Goal: Transaction & Acquisition: Purchase product/service

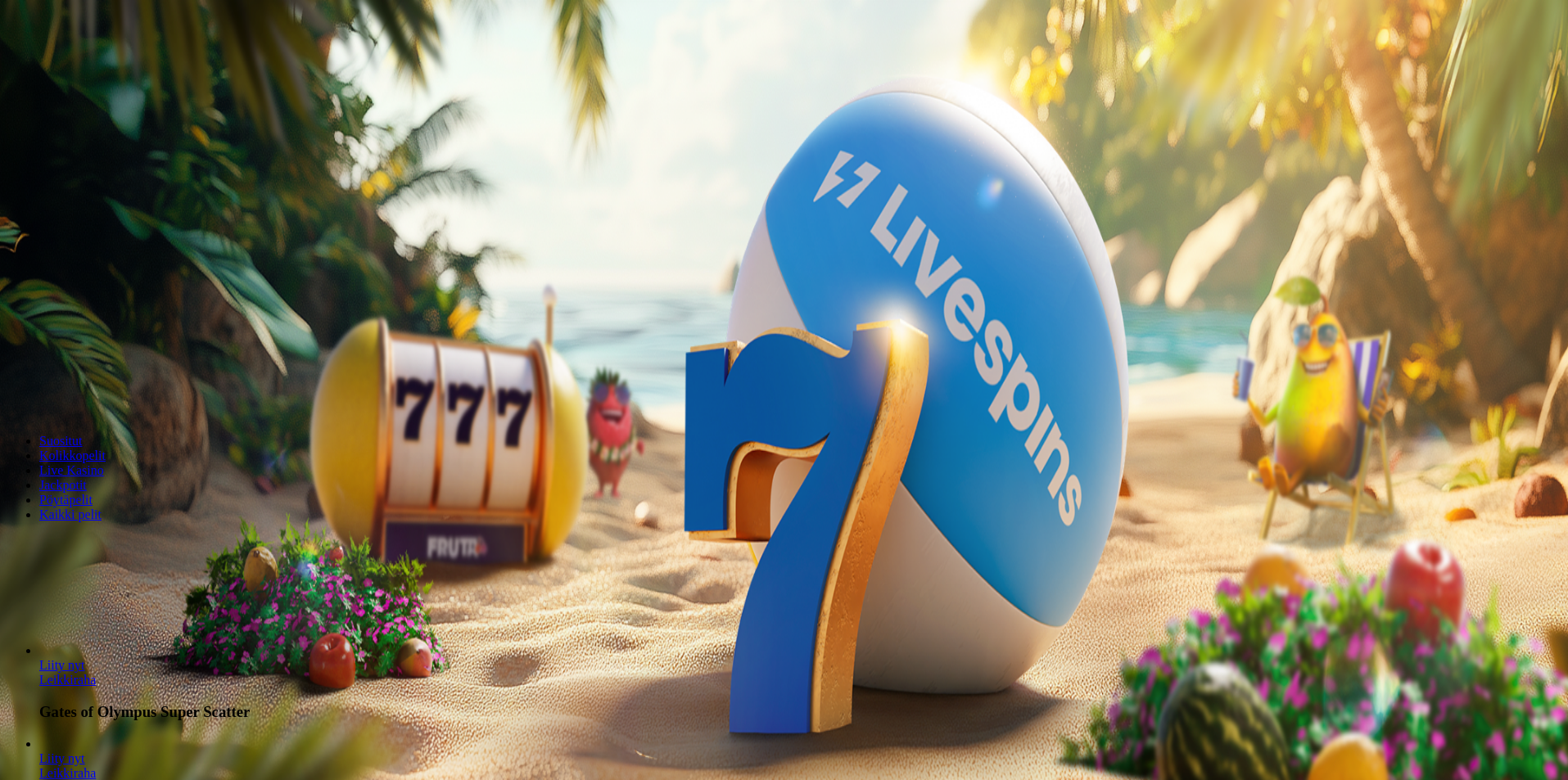
click at [13, 386] on span "minus icon" at bounding box center [13, 386] width 0 height 0
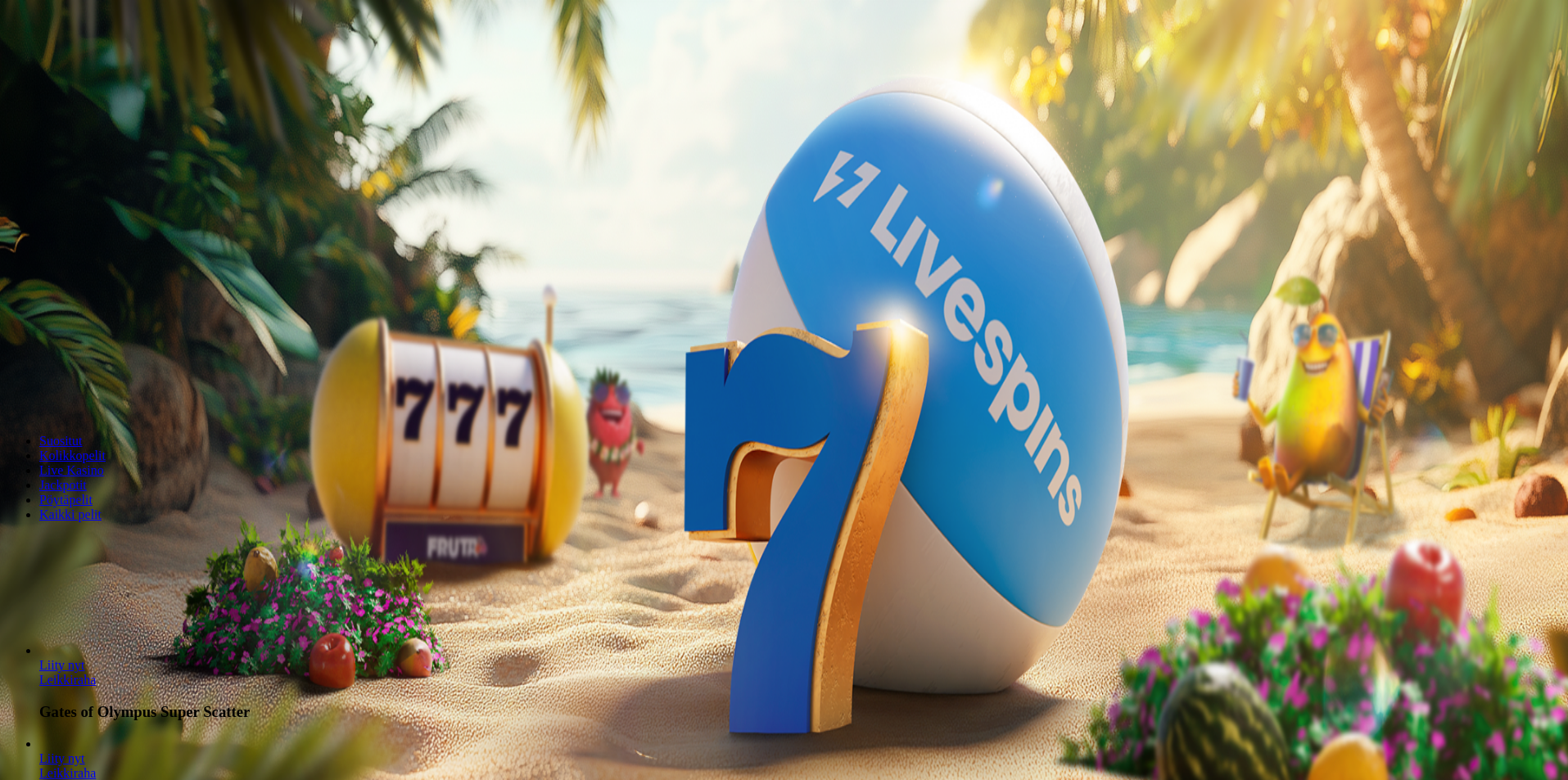
click at [13, 386] on span "minus icon" at bounding box center [13, 386] width 0 height 0
drag, startPoint x: 694, startPoint y: 215, endPoint x: 664, endPoint y: 218, distance: 30.1
click at [13, 386] on span "minus icon" at bounding box center [13, 386] width 0 height 0
type input "**"
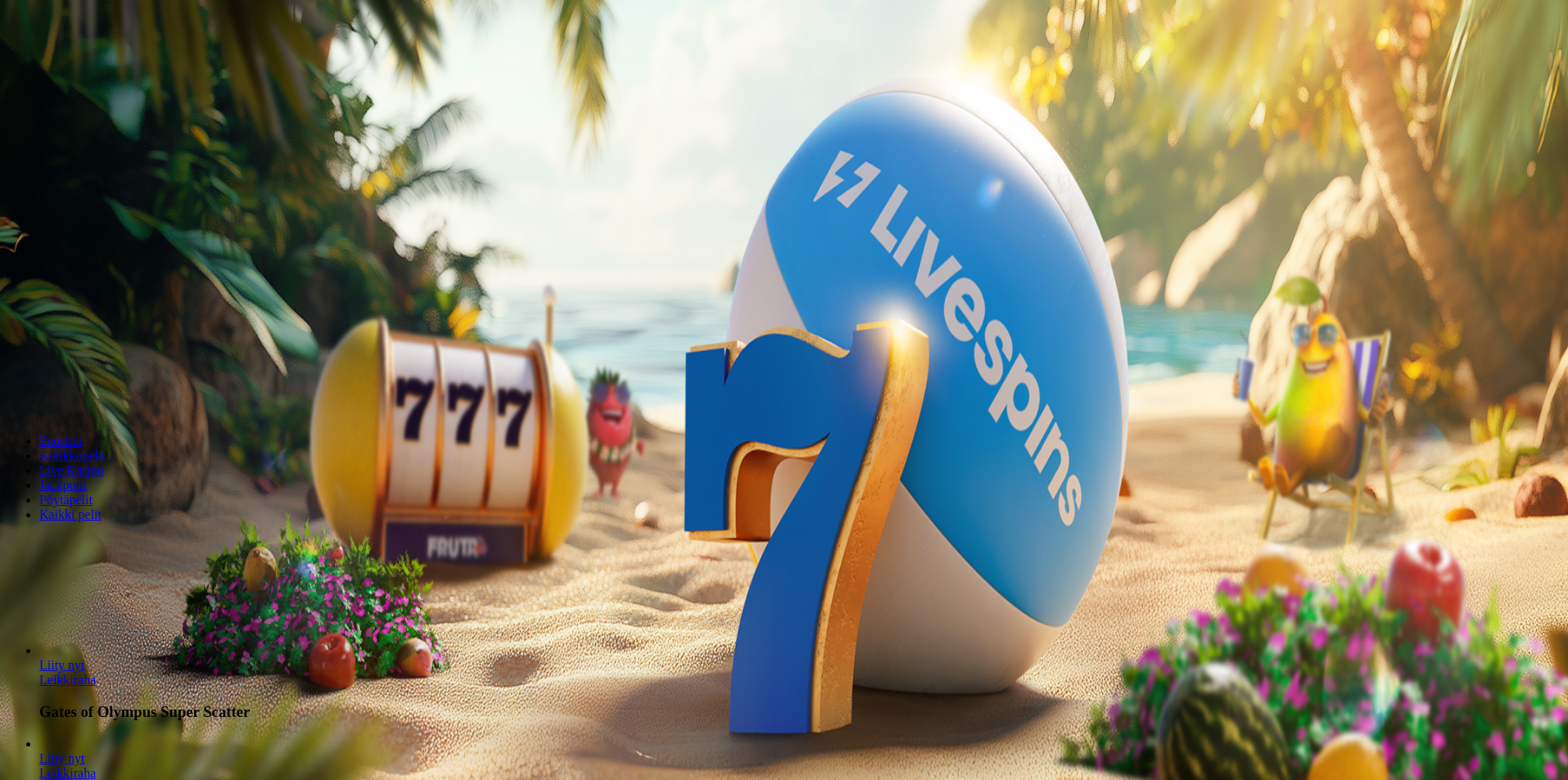
click at [93, 65] on span "Kirjaudu" at bounding box center [113, 59] width 40 height 13
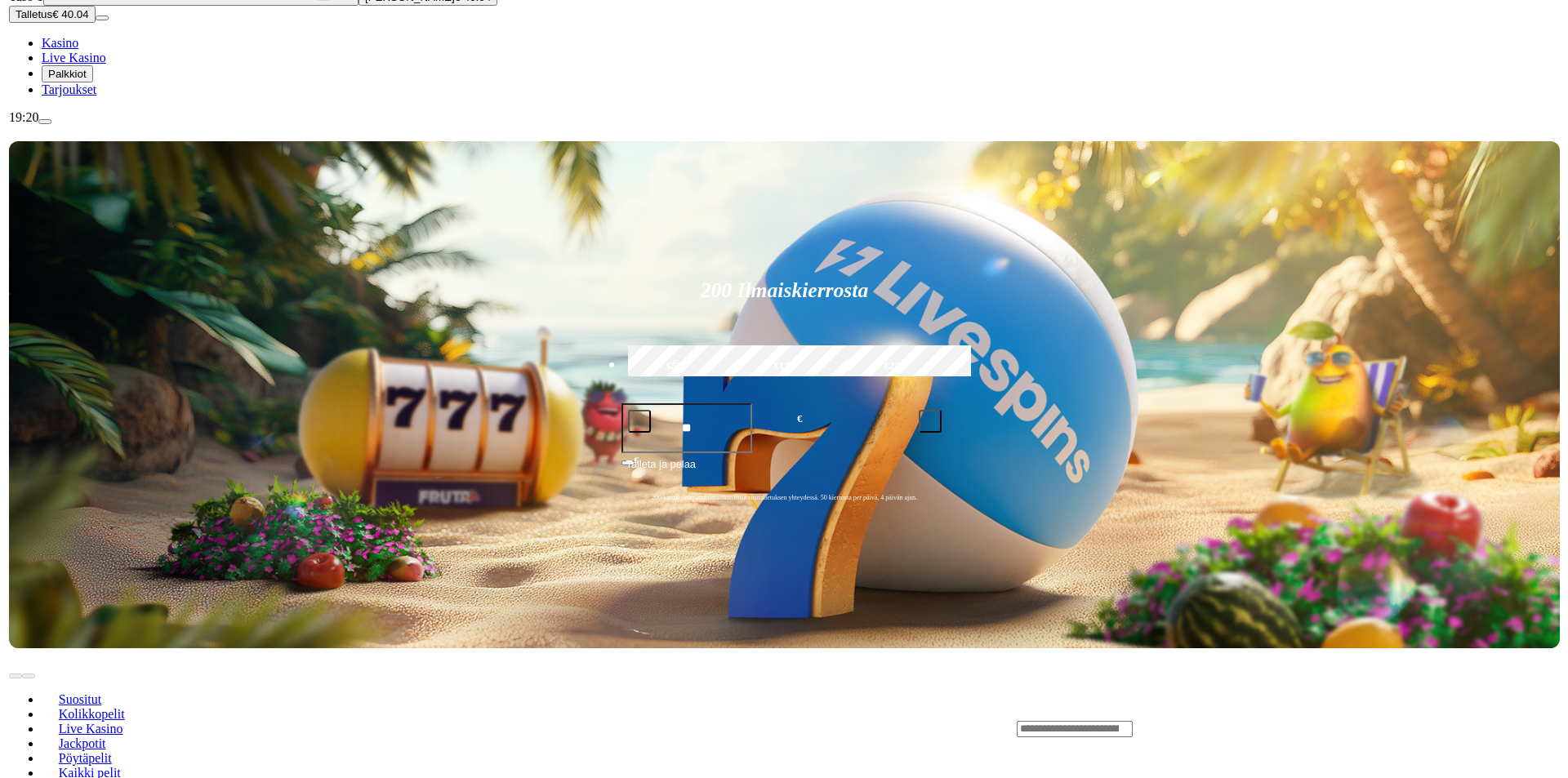
scroll to position [245, 0]
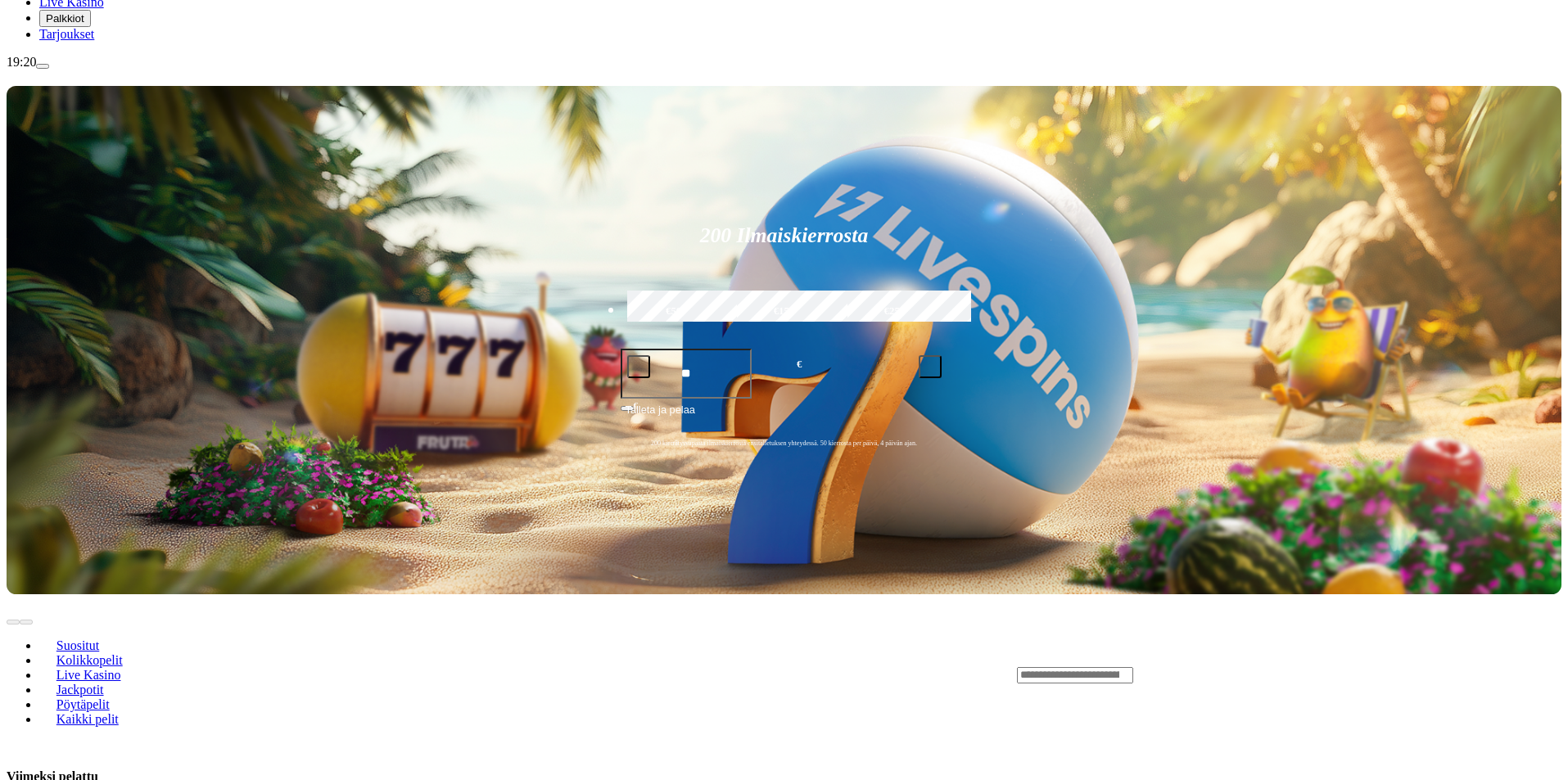
click at [84, 24] on span "Palkkiot" at bounding box center [65, 19] width 39 height 13
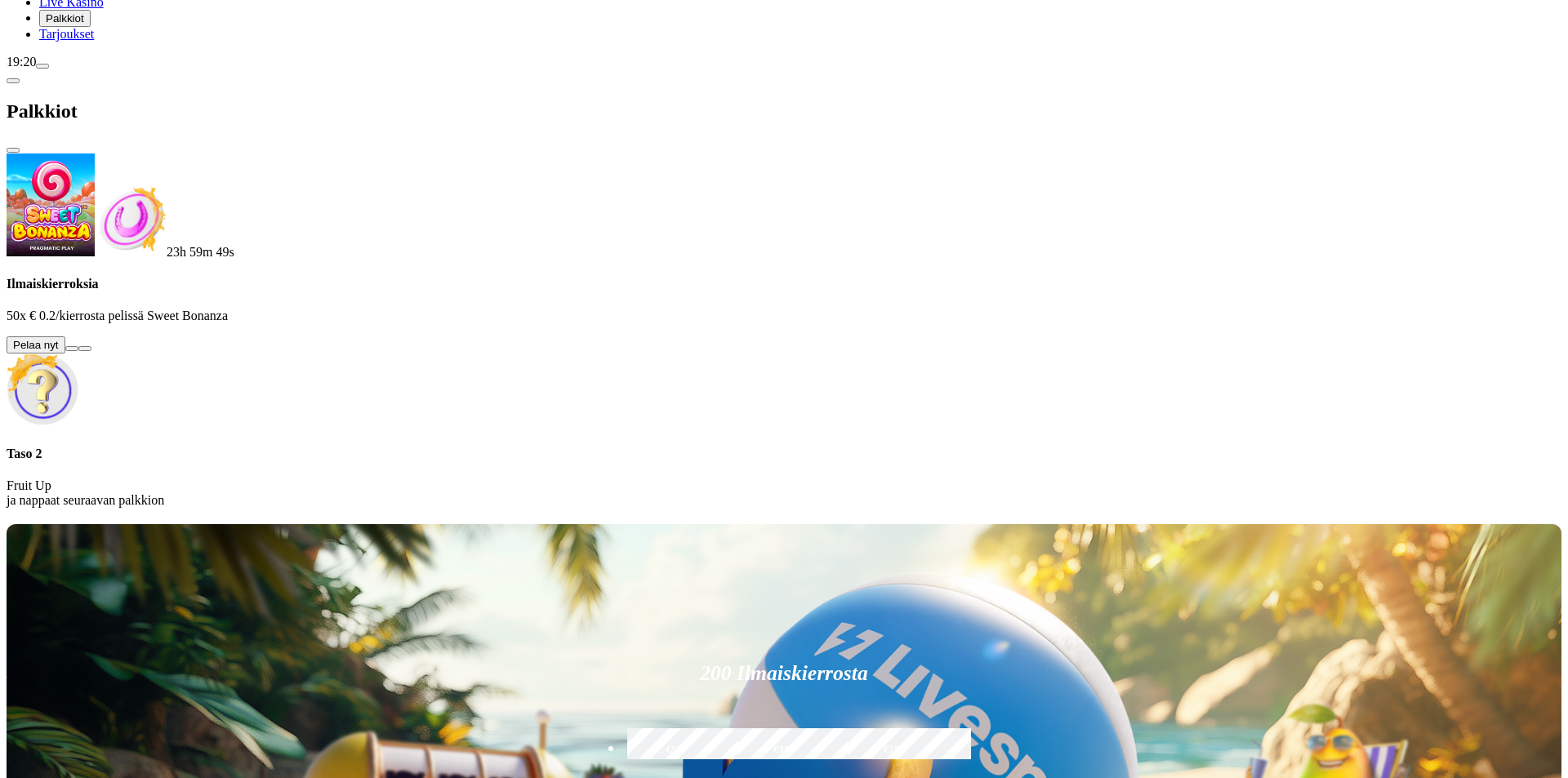
click at [79, 347] on button at bounding box center [71, 348] width 13 height 4
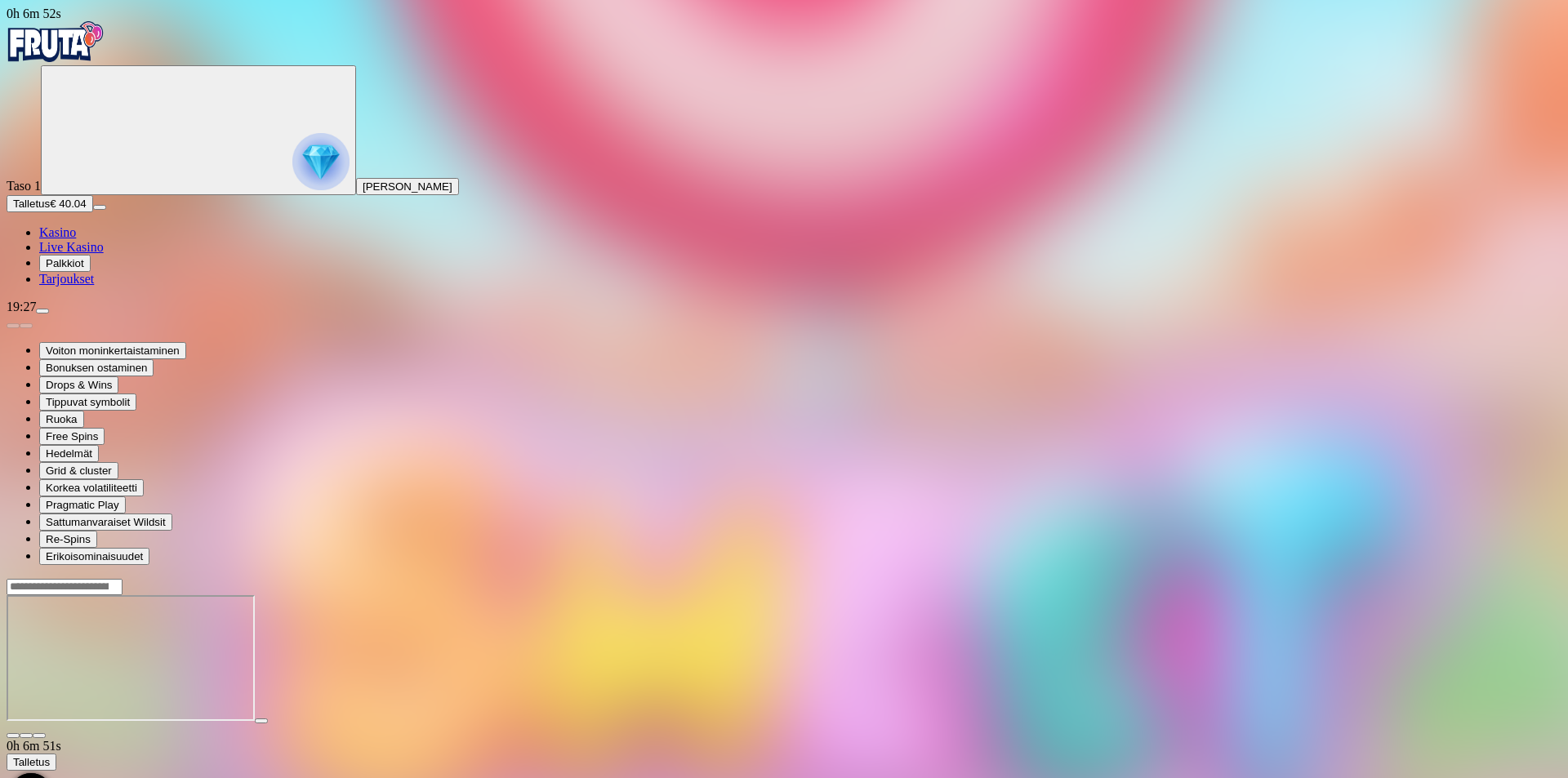
click at [76, 239] on span "Kasino" at bounding box center [57, 232] width 37 height 14
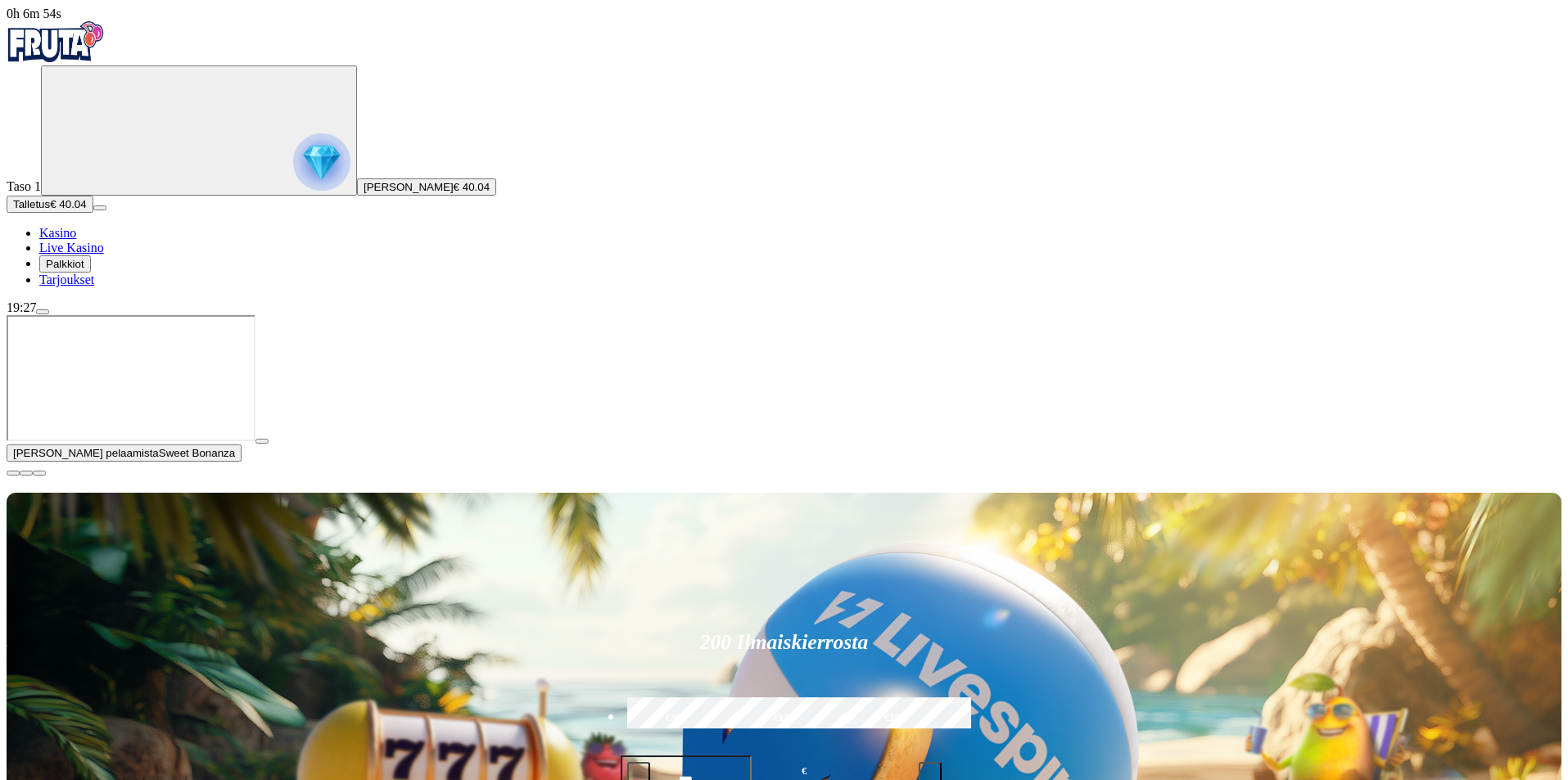
click at [13, 473] on span "close icon" at bounding box center [13, 473] width 0 height 0
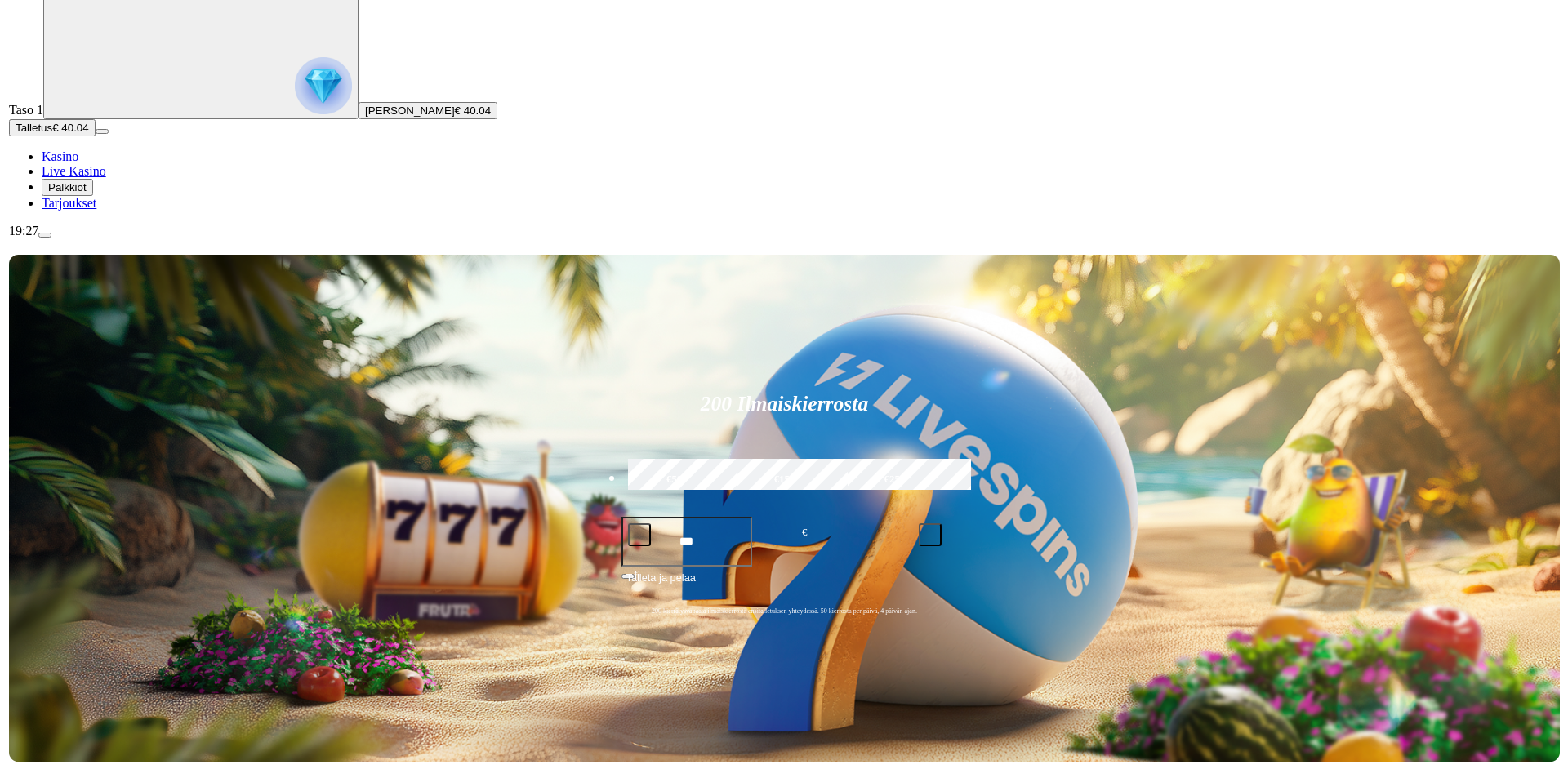
scroll to position [81, 0]
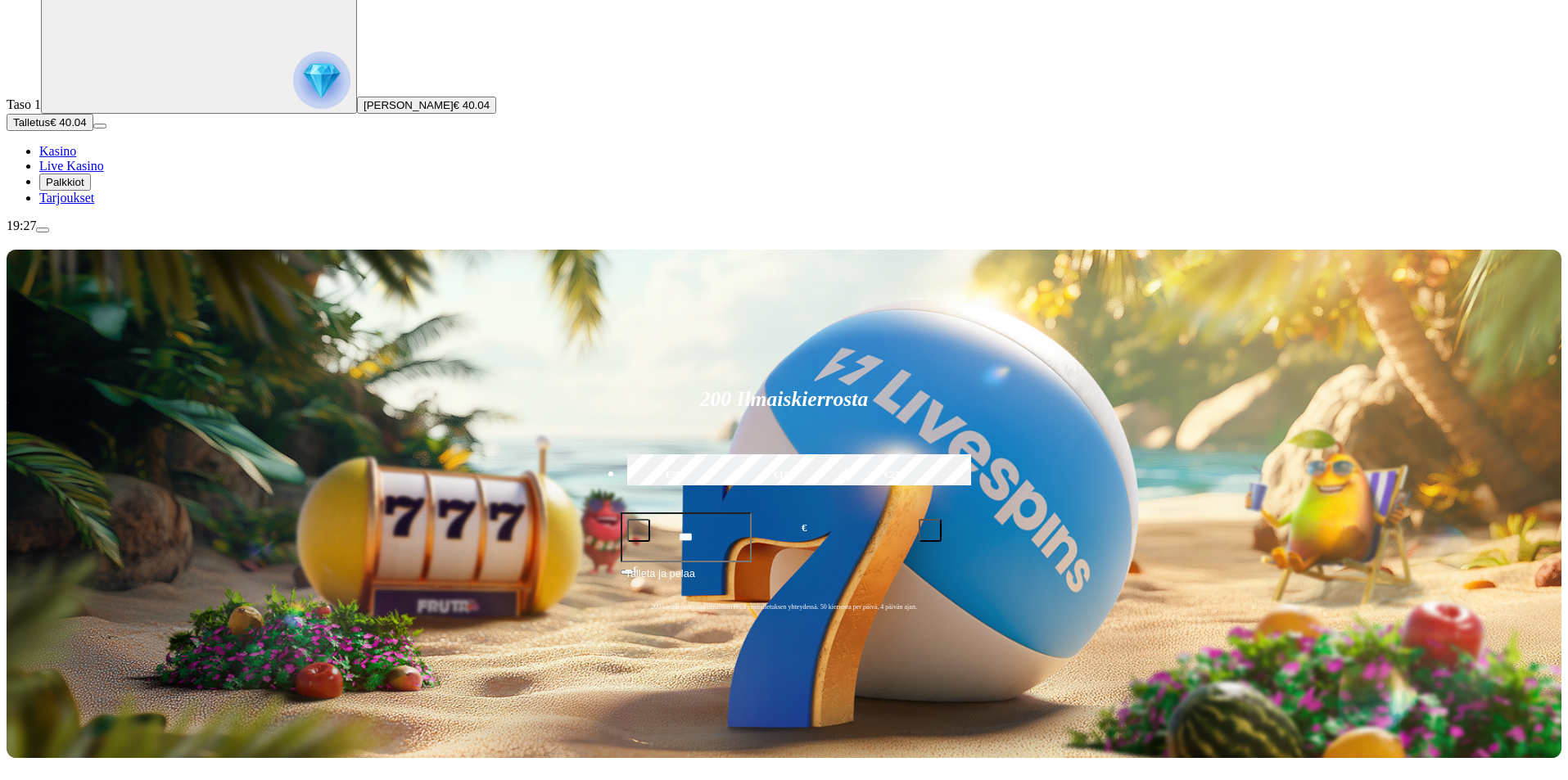
click at [293, 109] on img "Primary" at bounding box center [322, 81] width 57 height 57
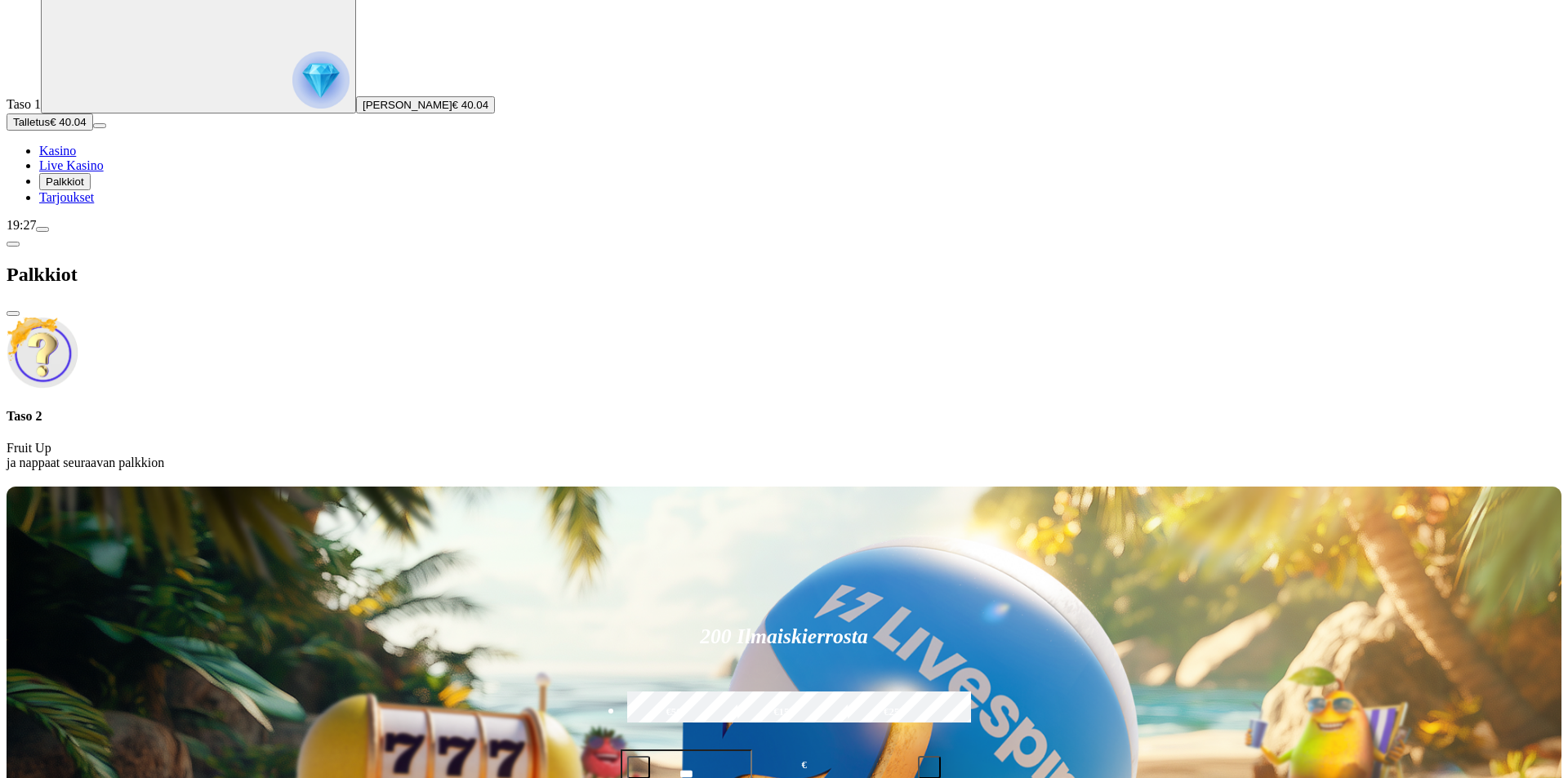
click at [76, 157] on span "Kasino" at bounding box center [57, 151] width 37 height 14
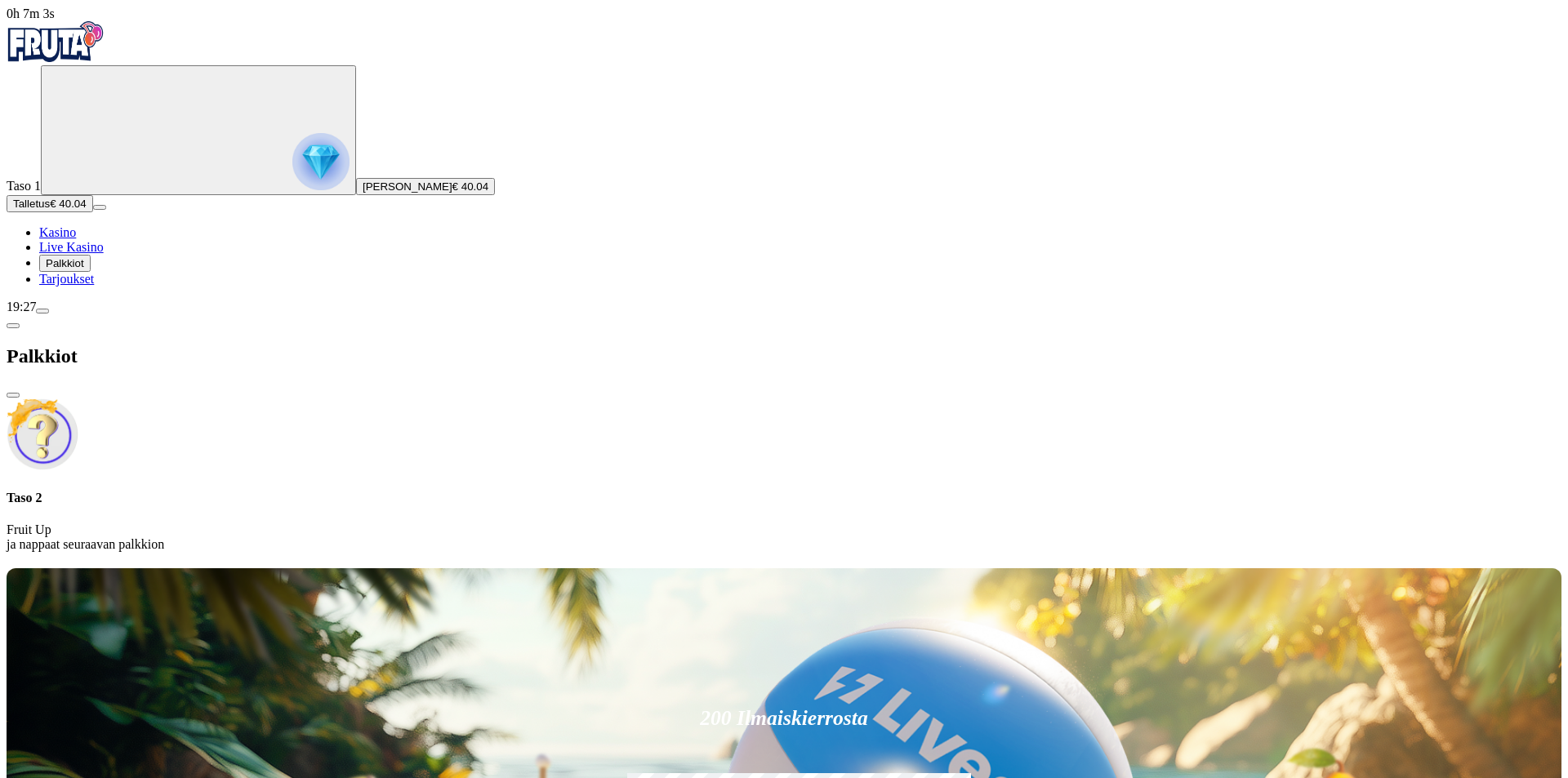
drag, startPoint x: 960, startPoint y: 390, endPoint x: 969, endPoint y: 394, distance: 9.8
click at [959, 565] on div at bounding box center [784, 565] width 1555 height 0
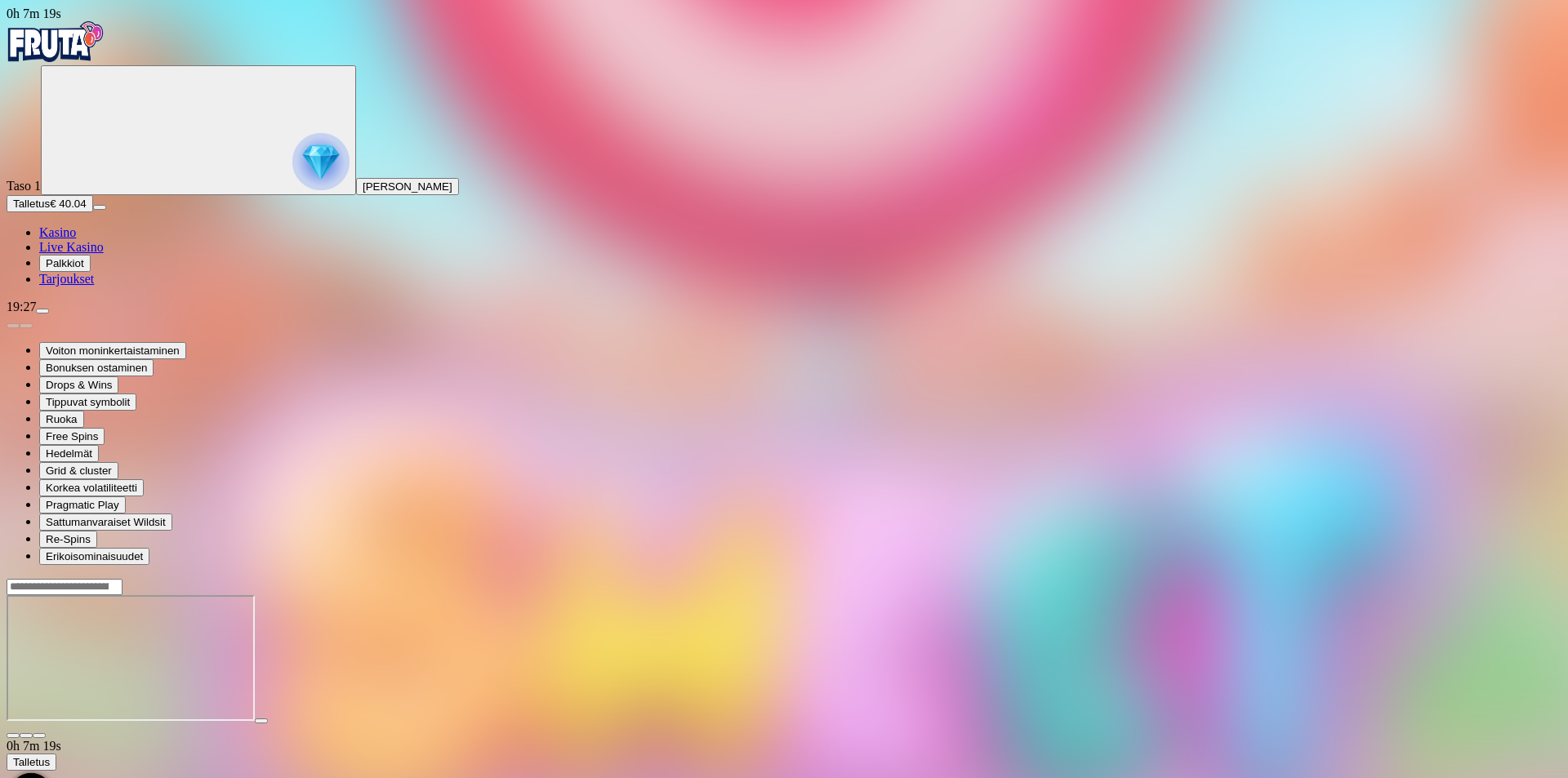
click at [76, 239] on span "Kasino" at bounding box center [57, 232] width 37 height 14
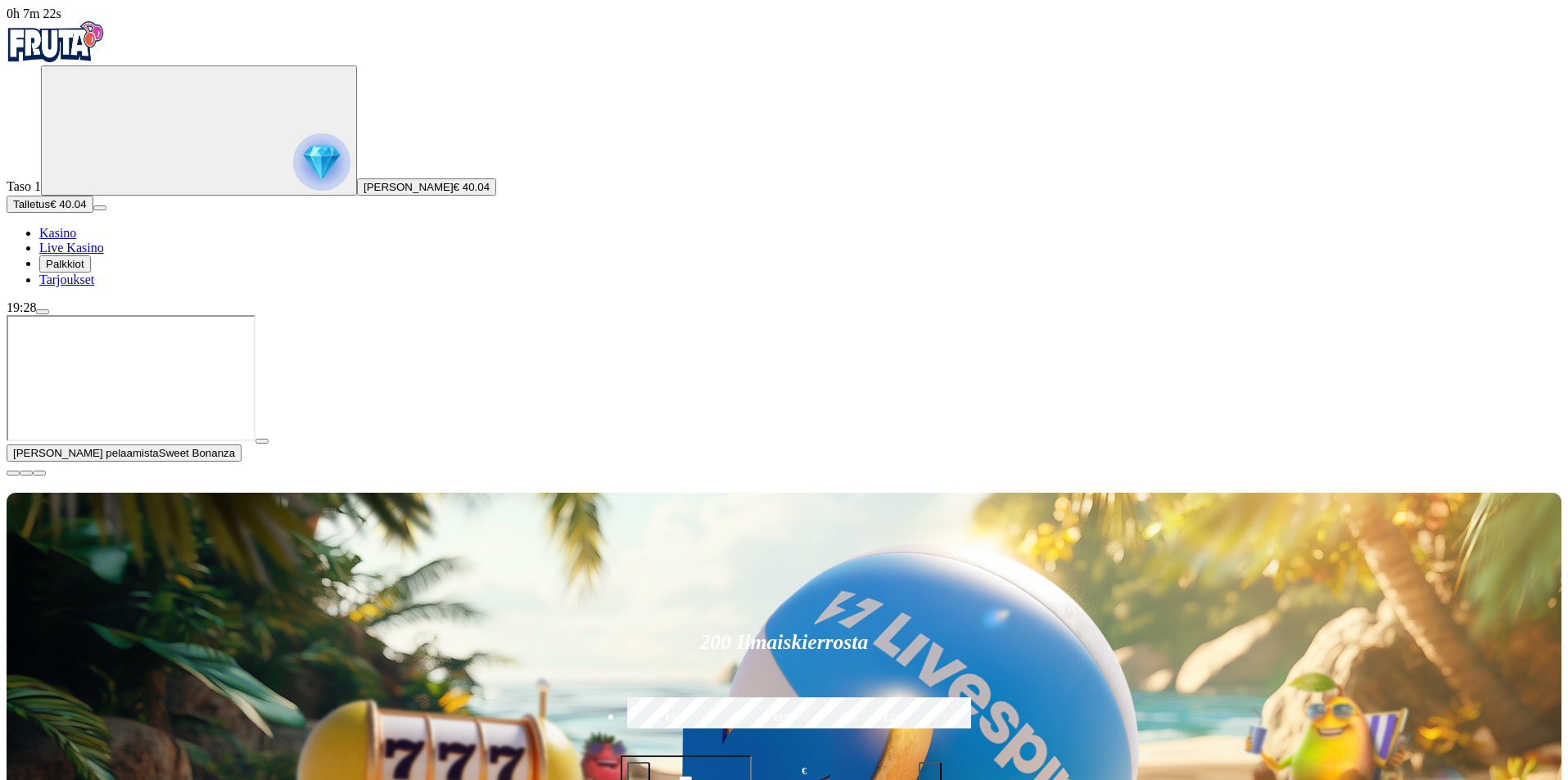
click at [13, 473] on span "close icon" at bounding box center [13, 473] width 0 height 0
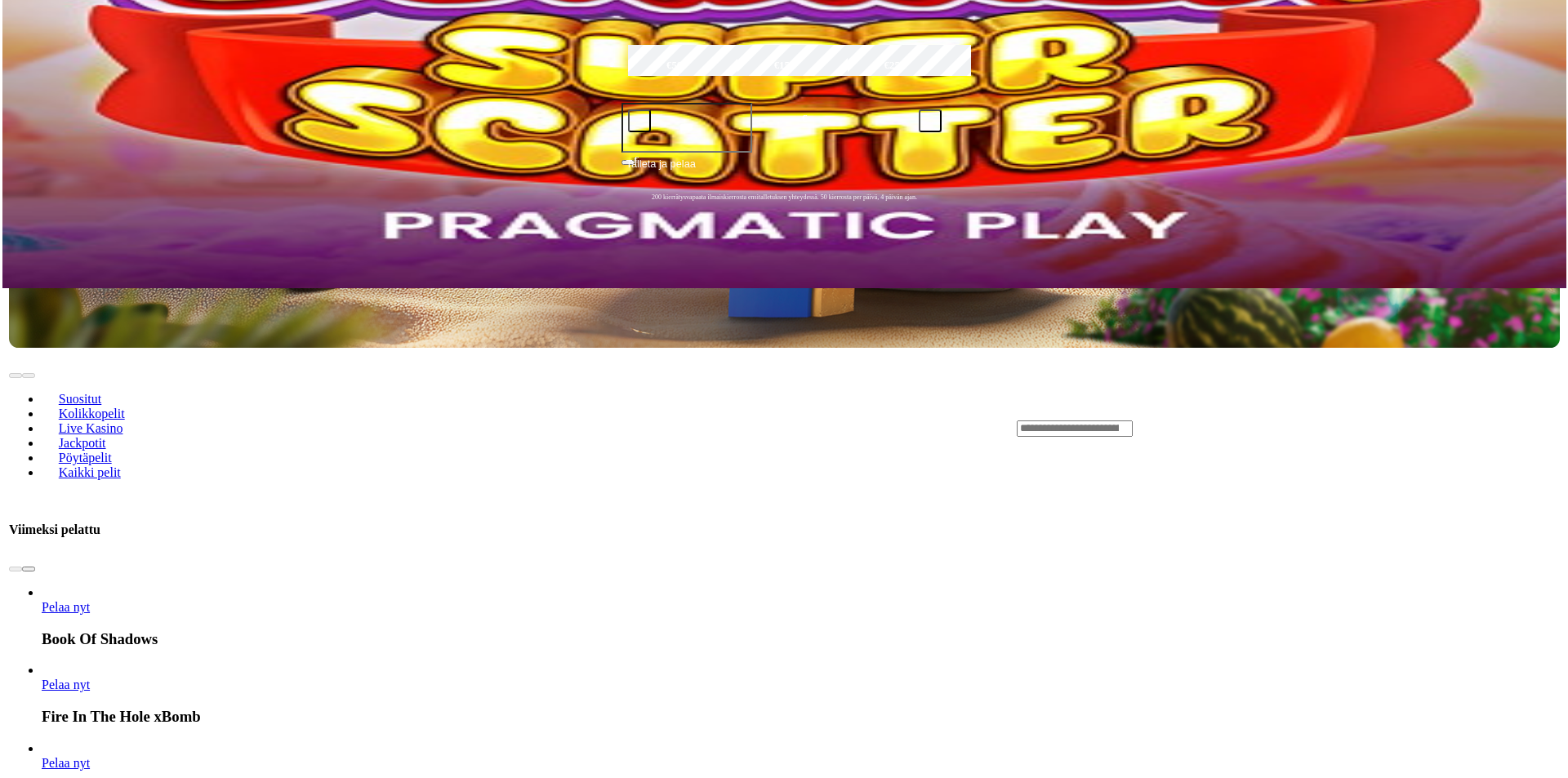
scroll to position [572, 0]
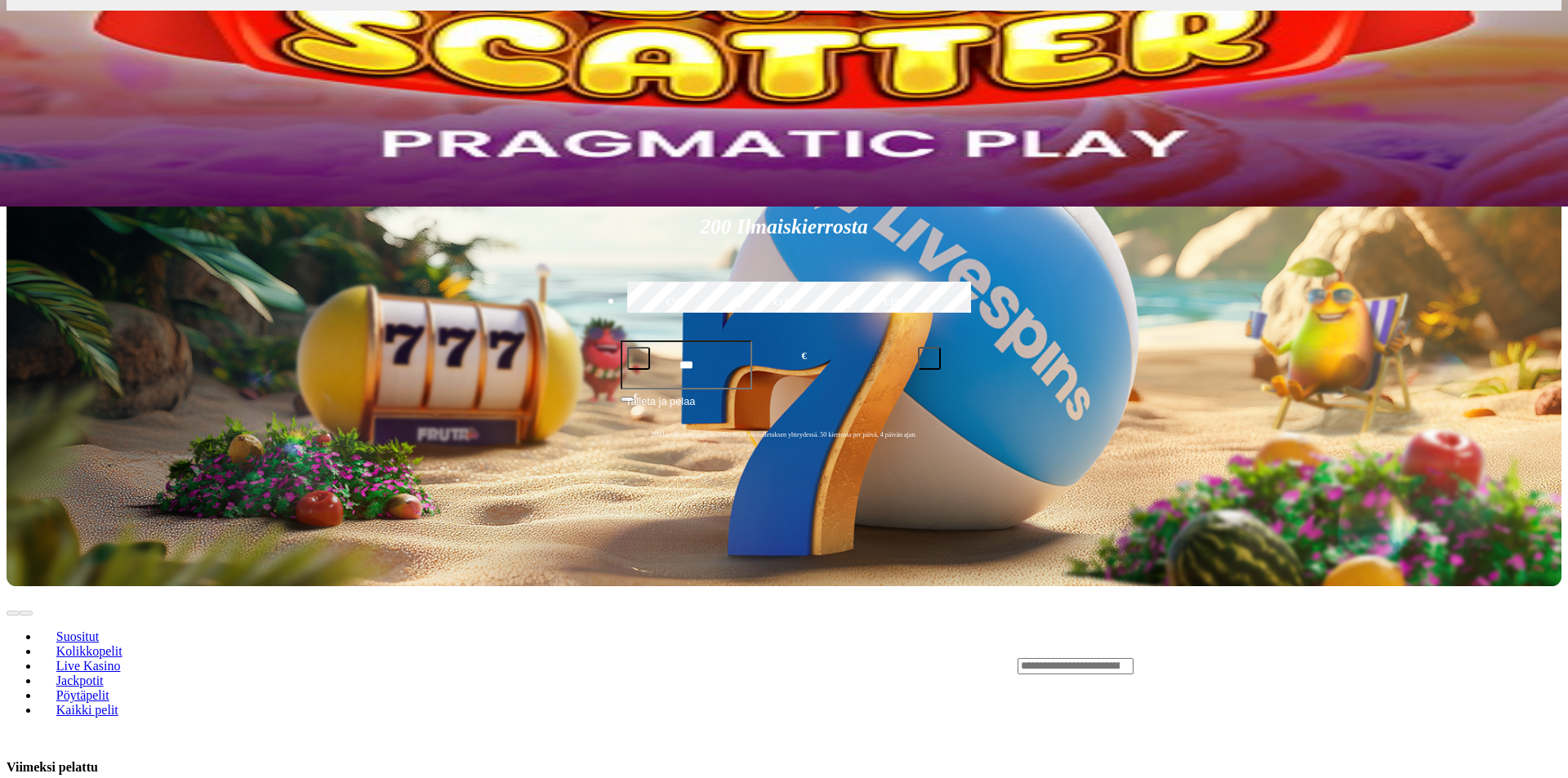
drag, startPoint x: 548, startPoint y: 28, endPoint x: 472, endPoint y: 70, distance: 86.8
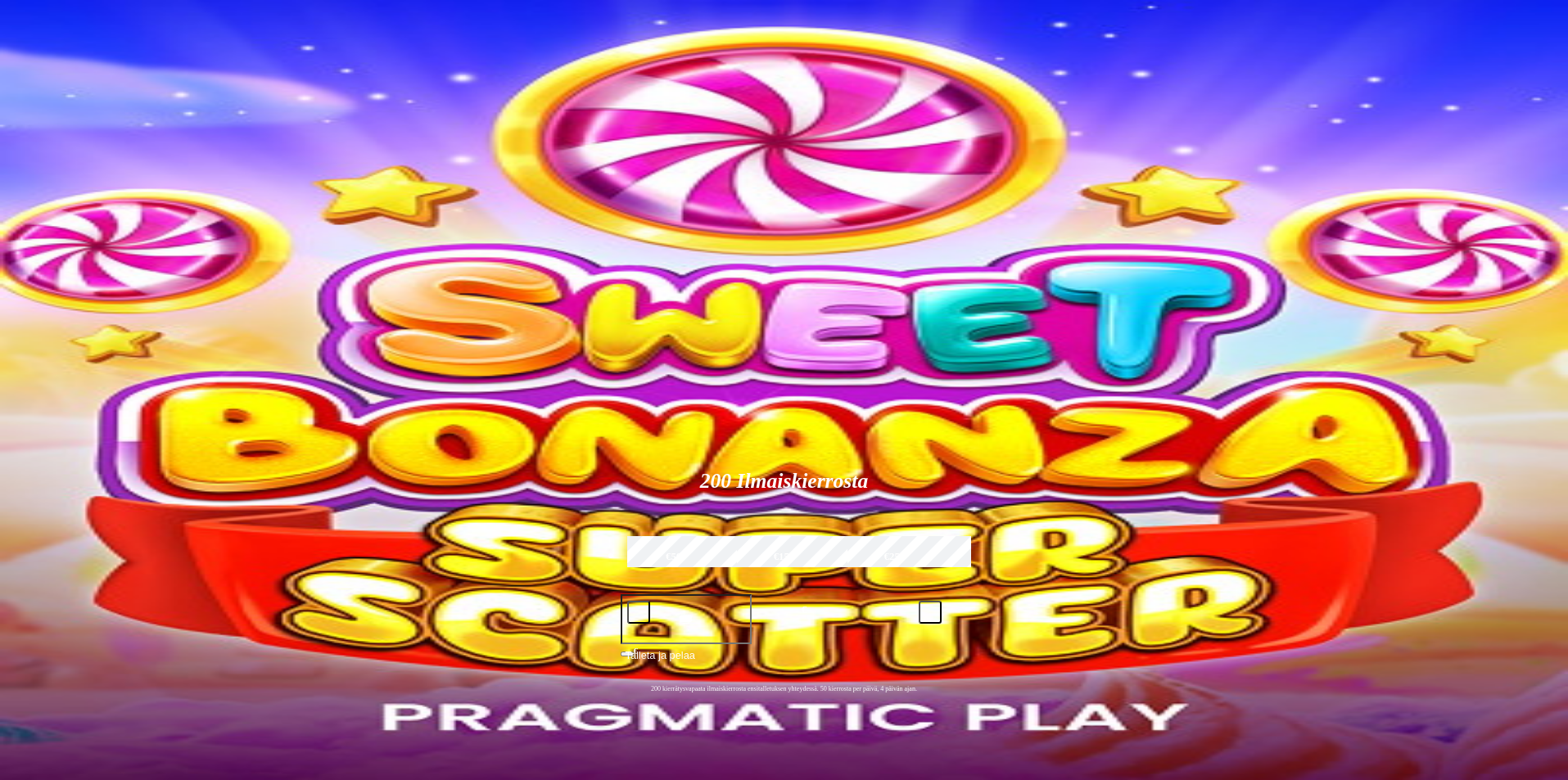
click at [293, 176] on img "Primary" at bounding box center [322, 162] width 57 height 57
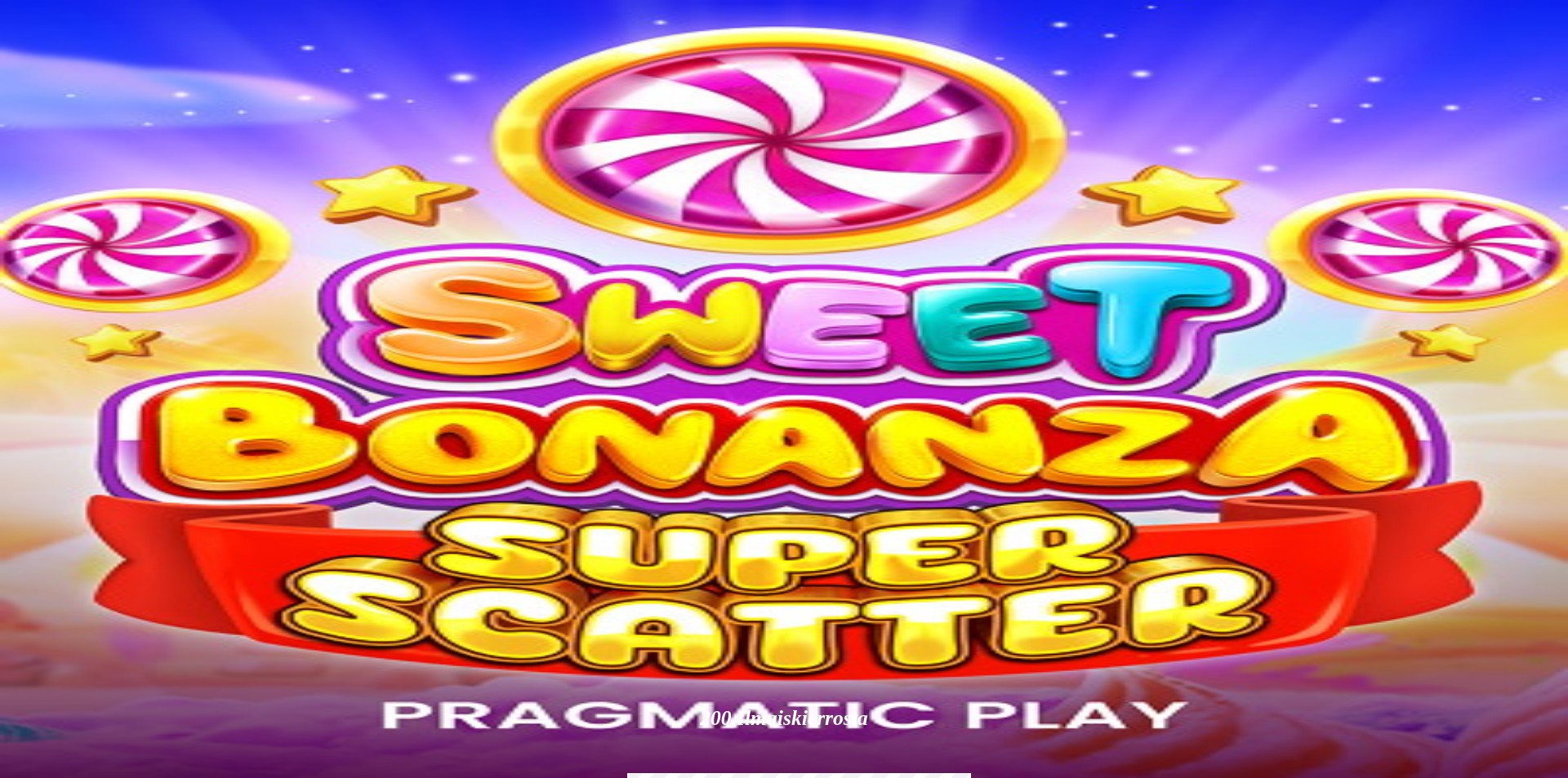
click at [13, 395] on span "close icon" at bounding box center [13, 395] width 0 height 0
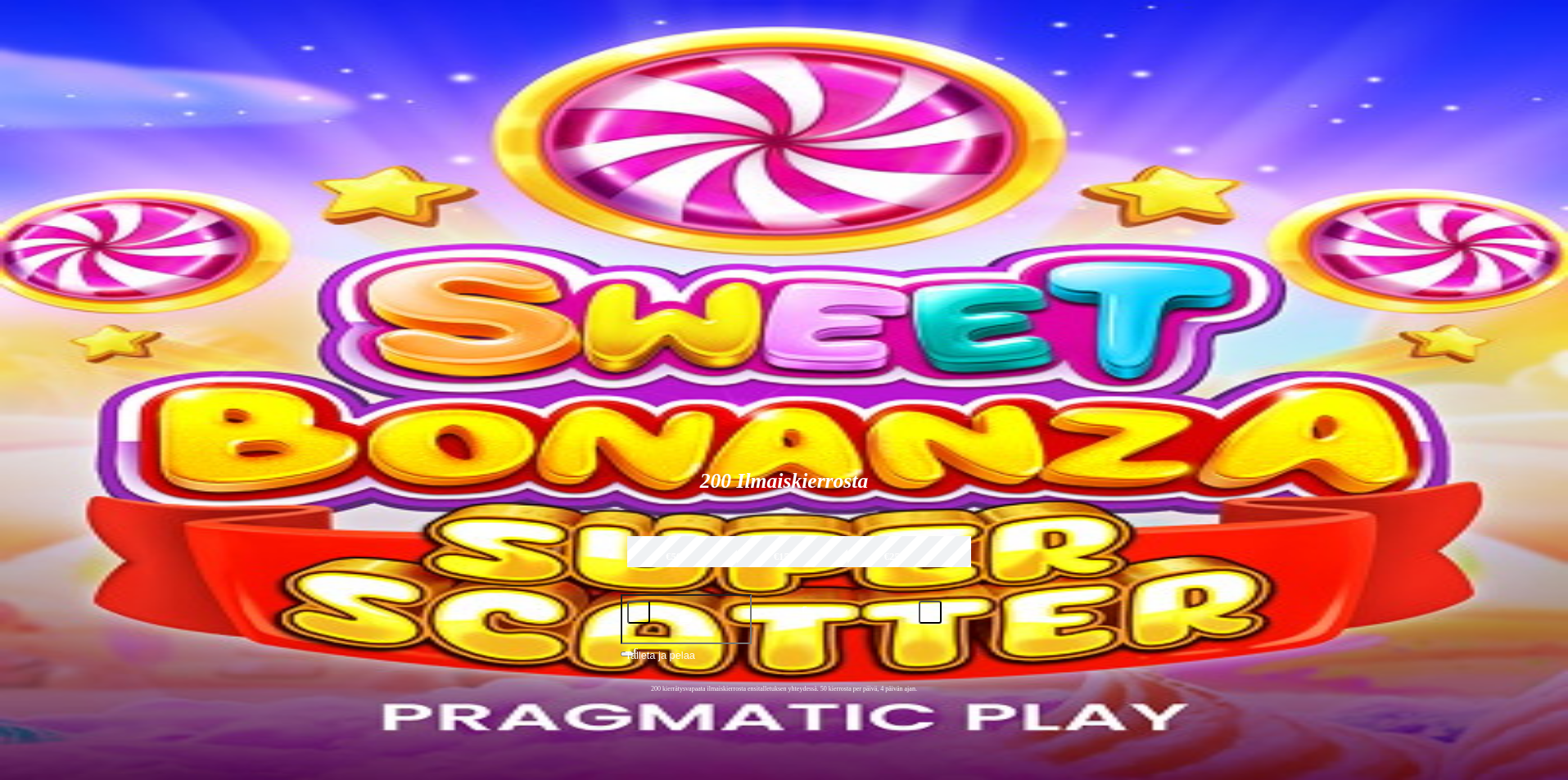
click at [57, 49] on img "Primary" at bounding box center [56, 42] width 99 height 41
click at [43, 312] on span "menu icon" at bounding box center [43, 312] width 0 height 0
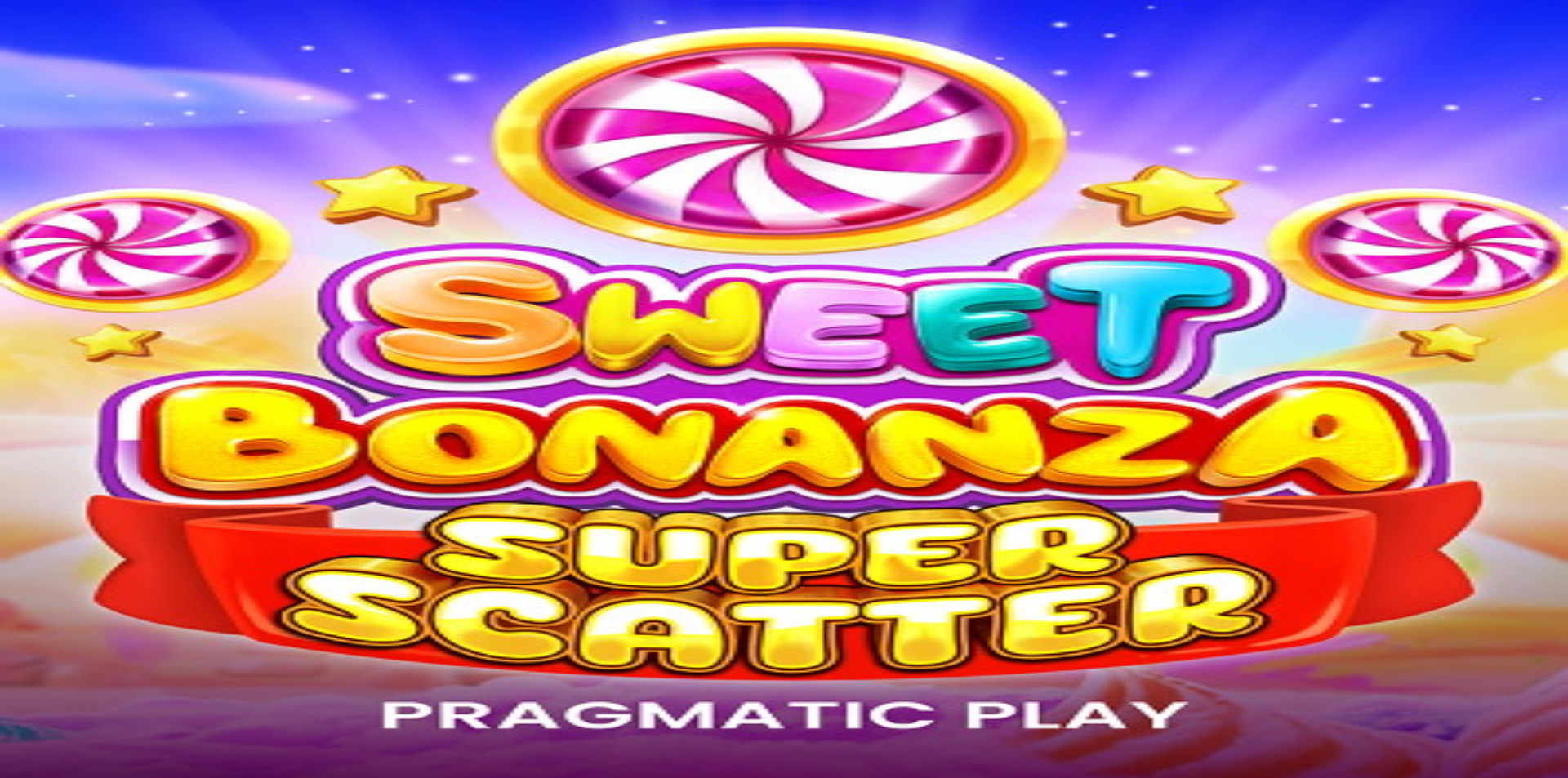
click at [53, 508] on span "Kotiutus" at bounding box center [33, 514] width 39 height 13
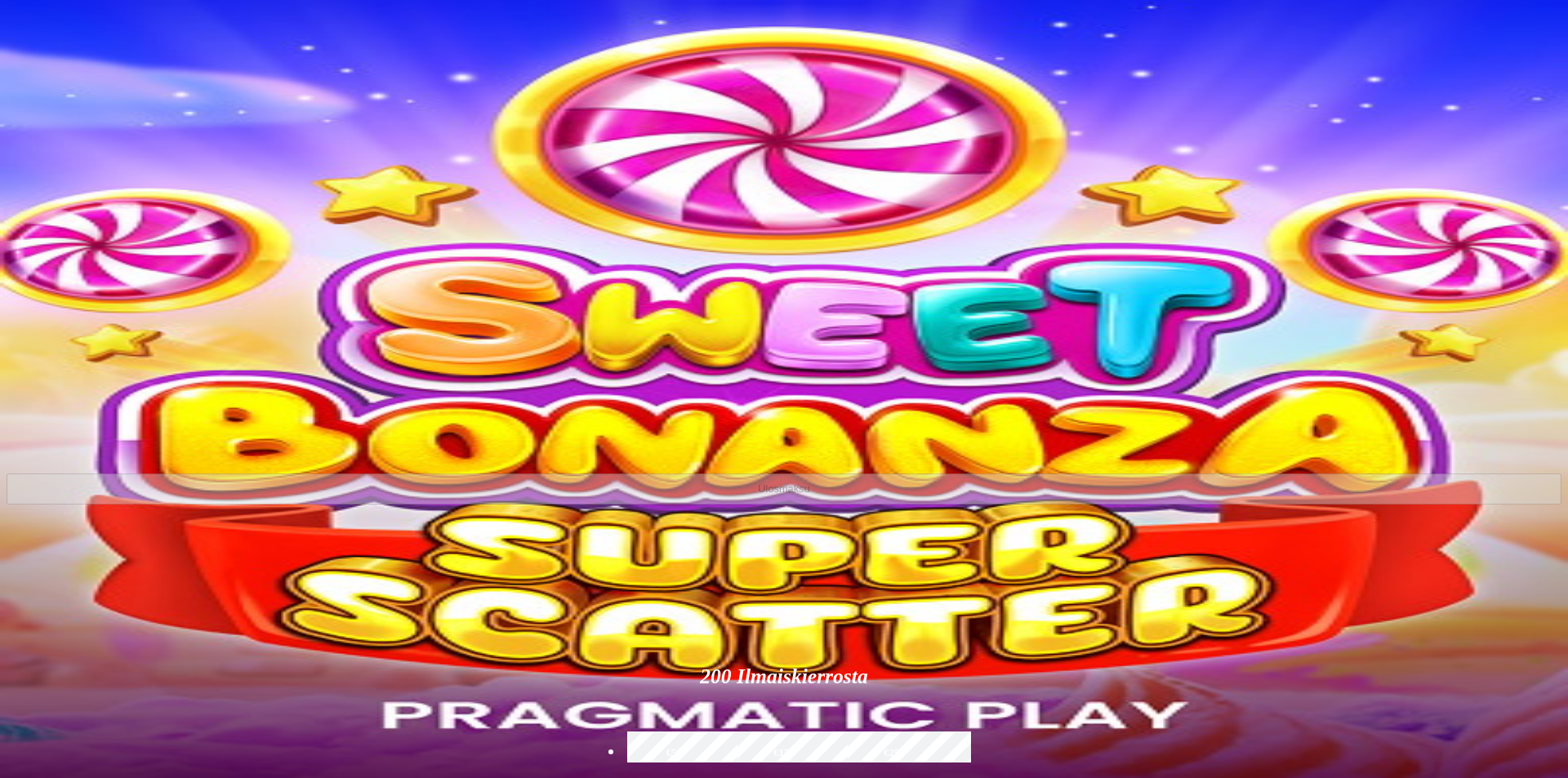
click at [120, 424] on input "number" at bounding box center [63, 450] width 113 height 53
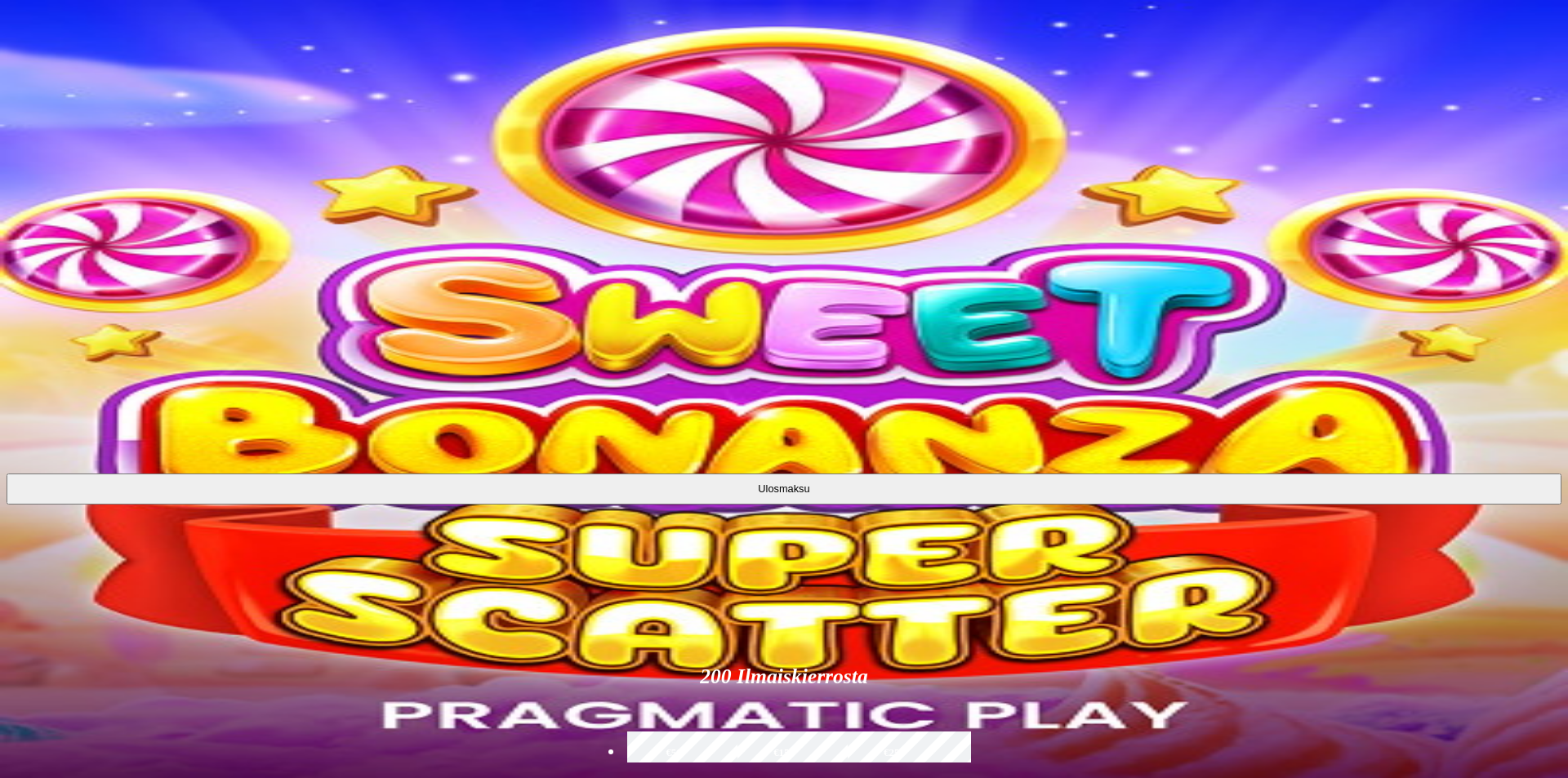
type input "**"
click at [338, 473] on button "Ulosmaksu" at bounding box center [784, 489] width 1555 height 31
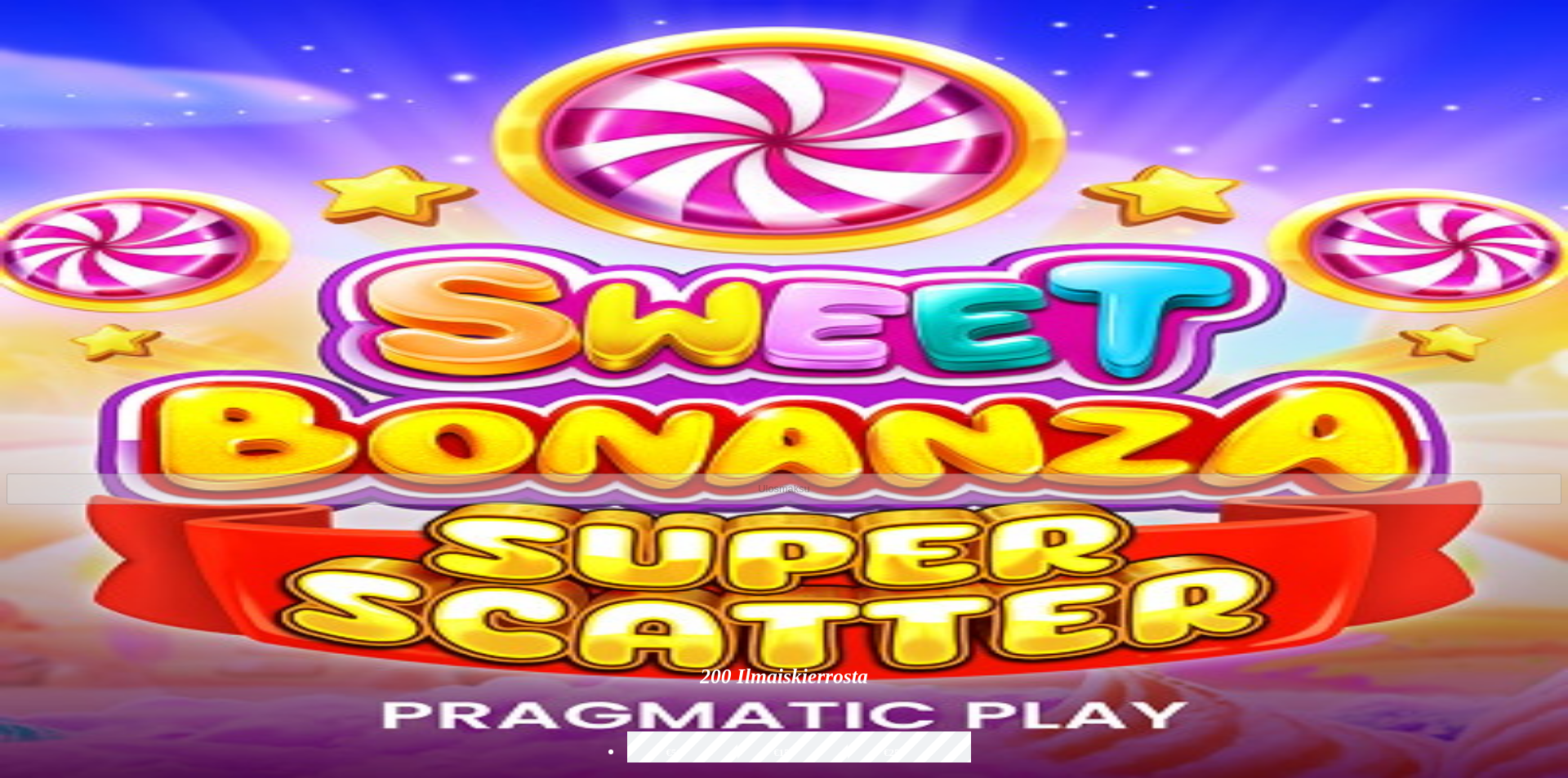
click at [13, 395] on span "close icon" at bounding box center [13, 395] width 0 height 0
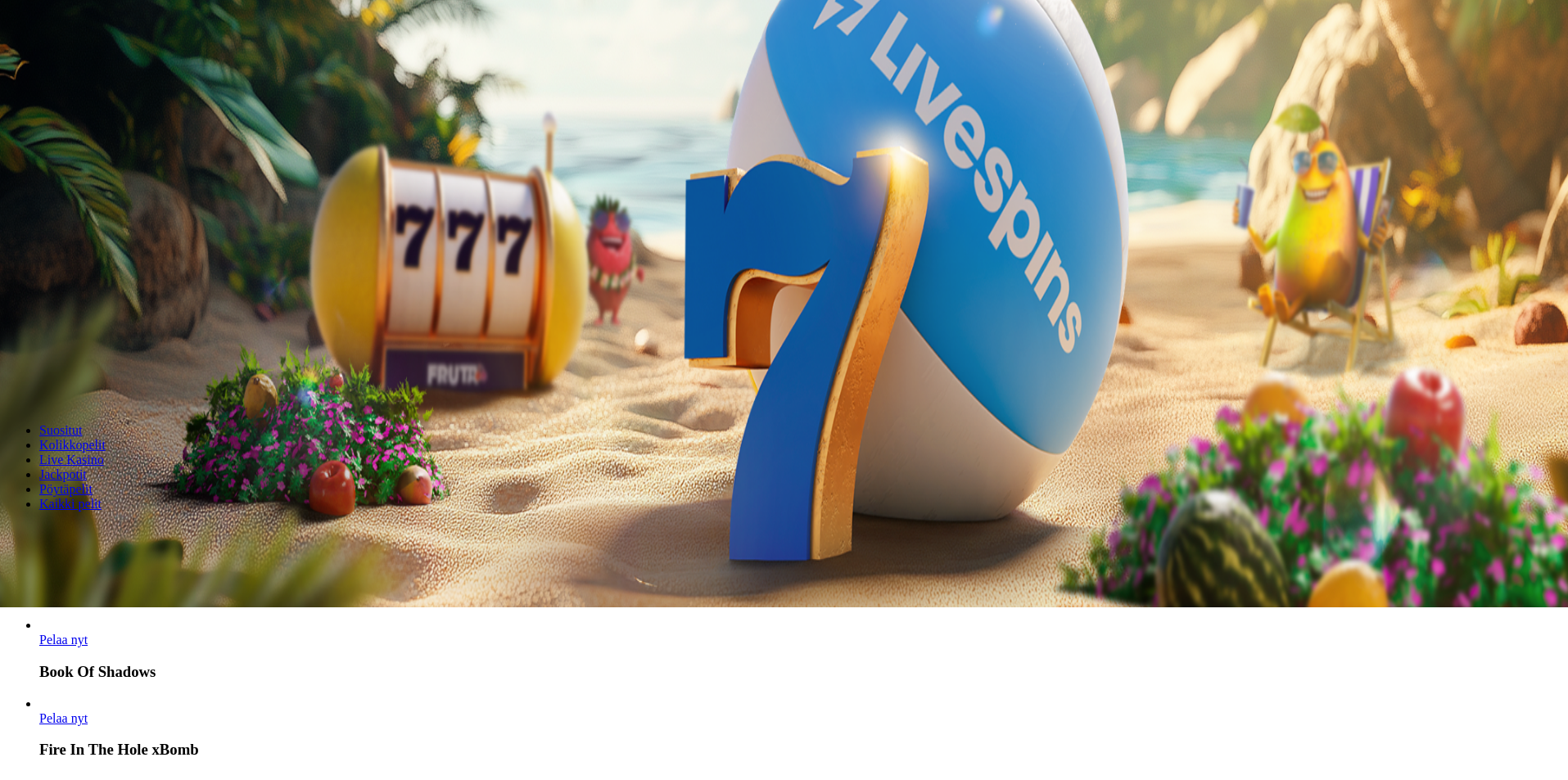
scroll to position [245, 0]
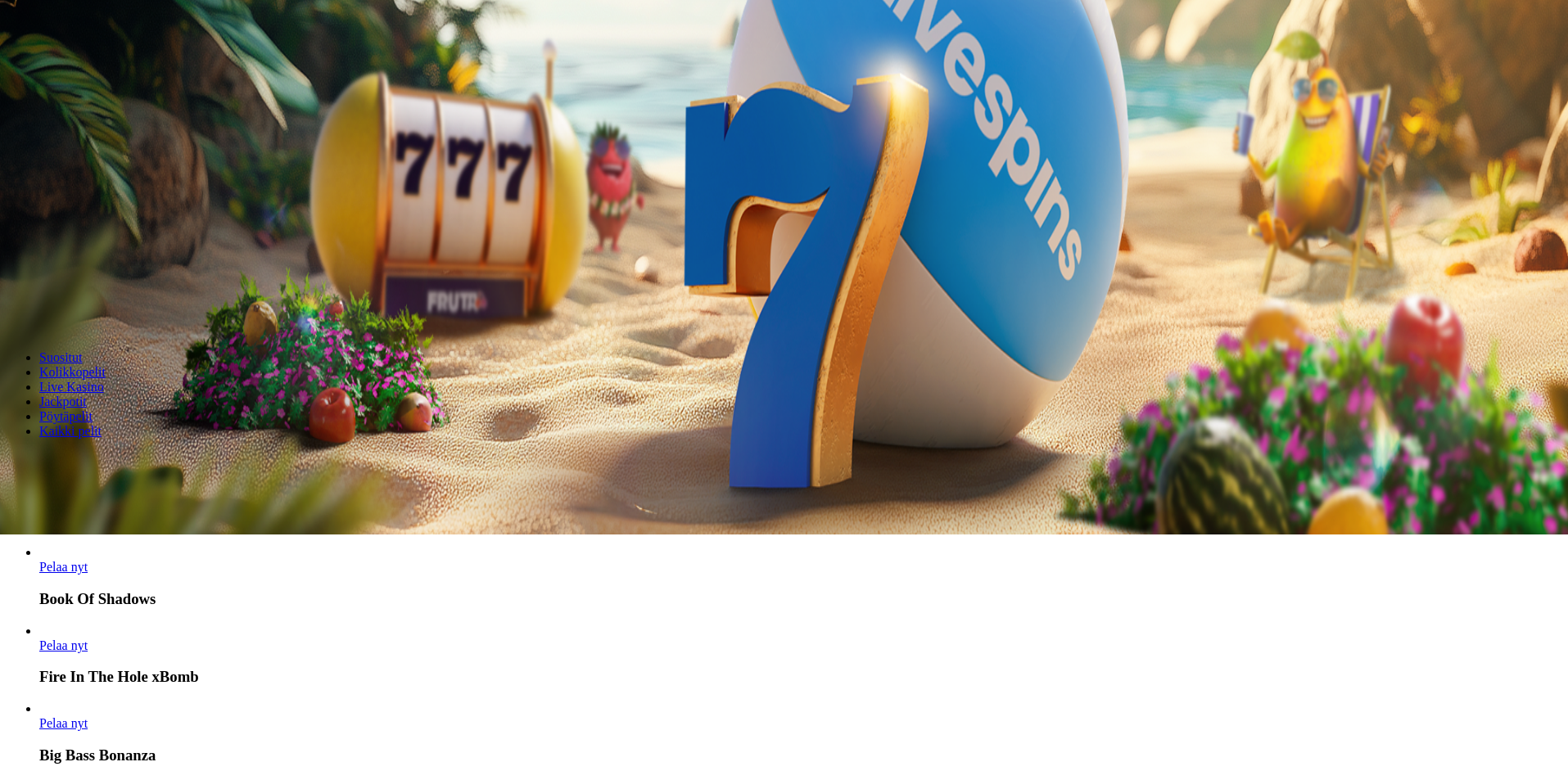
click at [26, 528] on span "chevron-right icon" at bounding box center [26, 528] width 0 height 0
click at [13, 528] on span "chevron-left icon" at bounding box center [13, 528] width 0 height 0
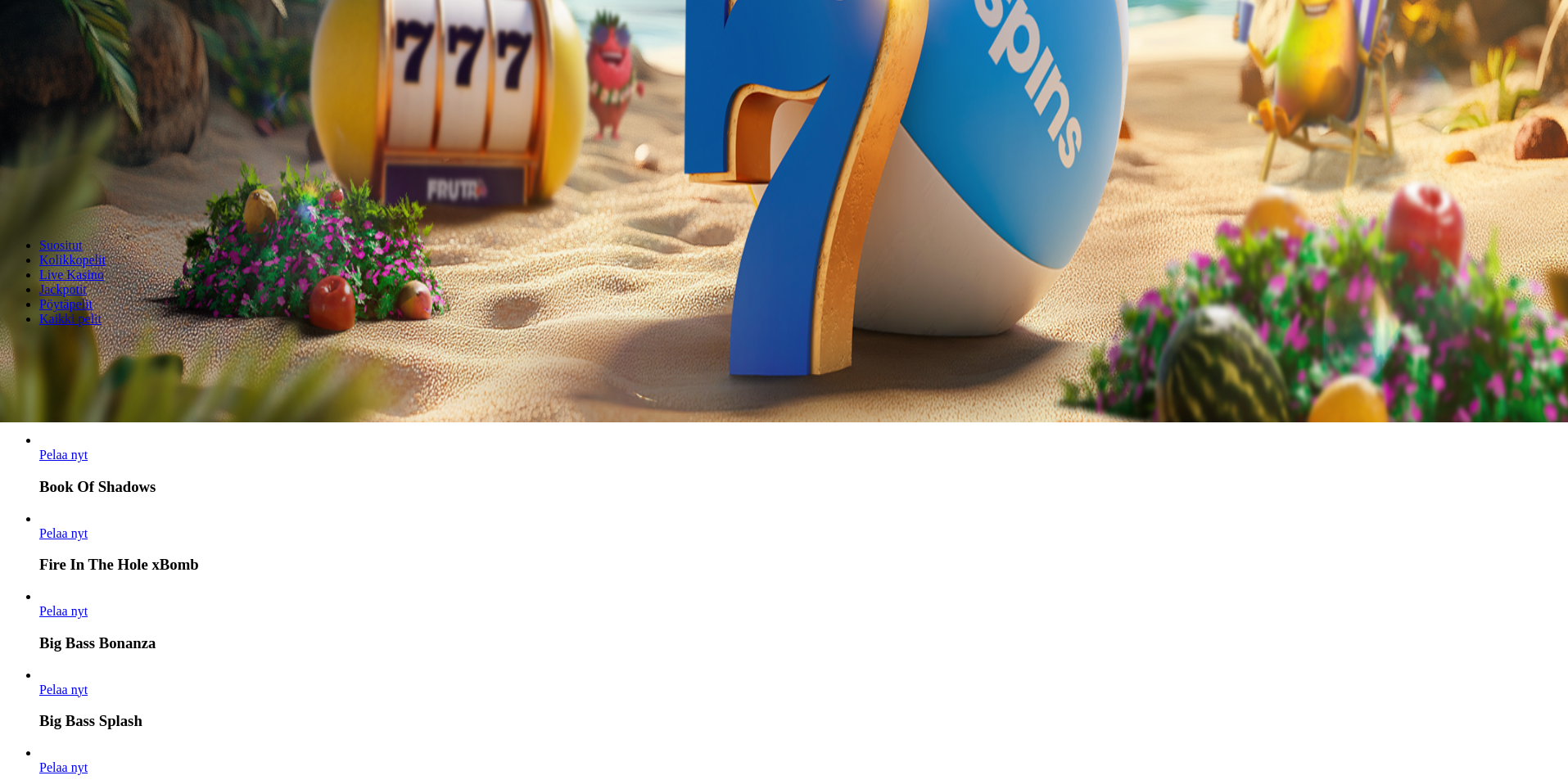
scroll to position [409, 0]
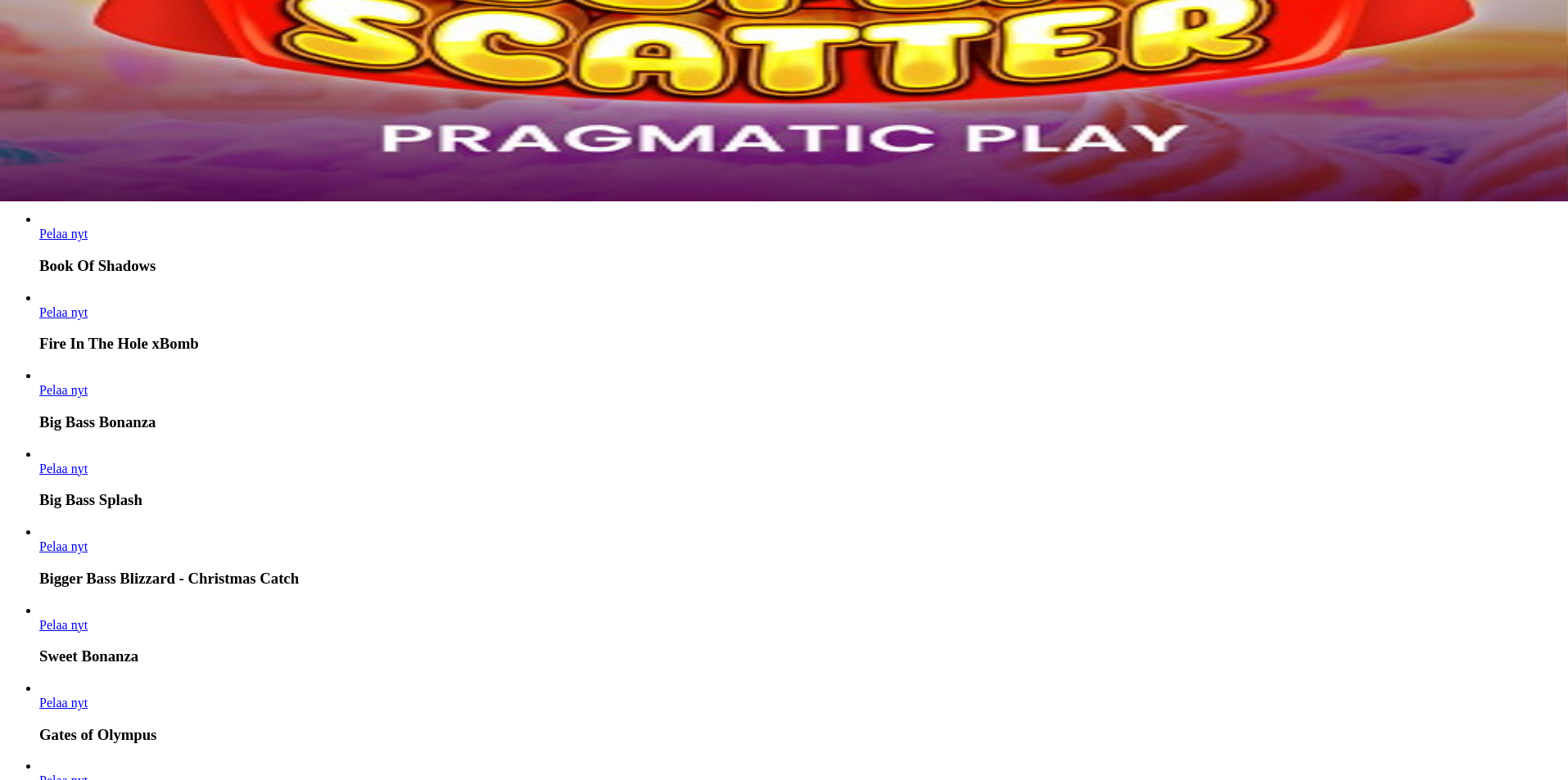
scroll to position [655, 0]
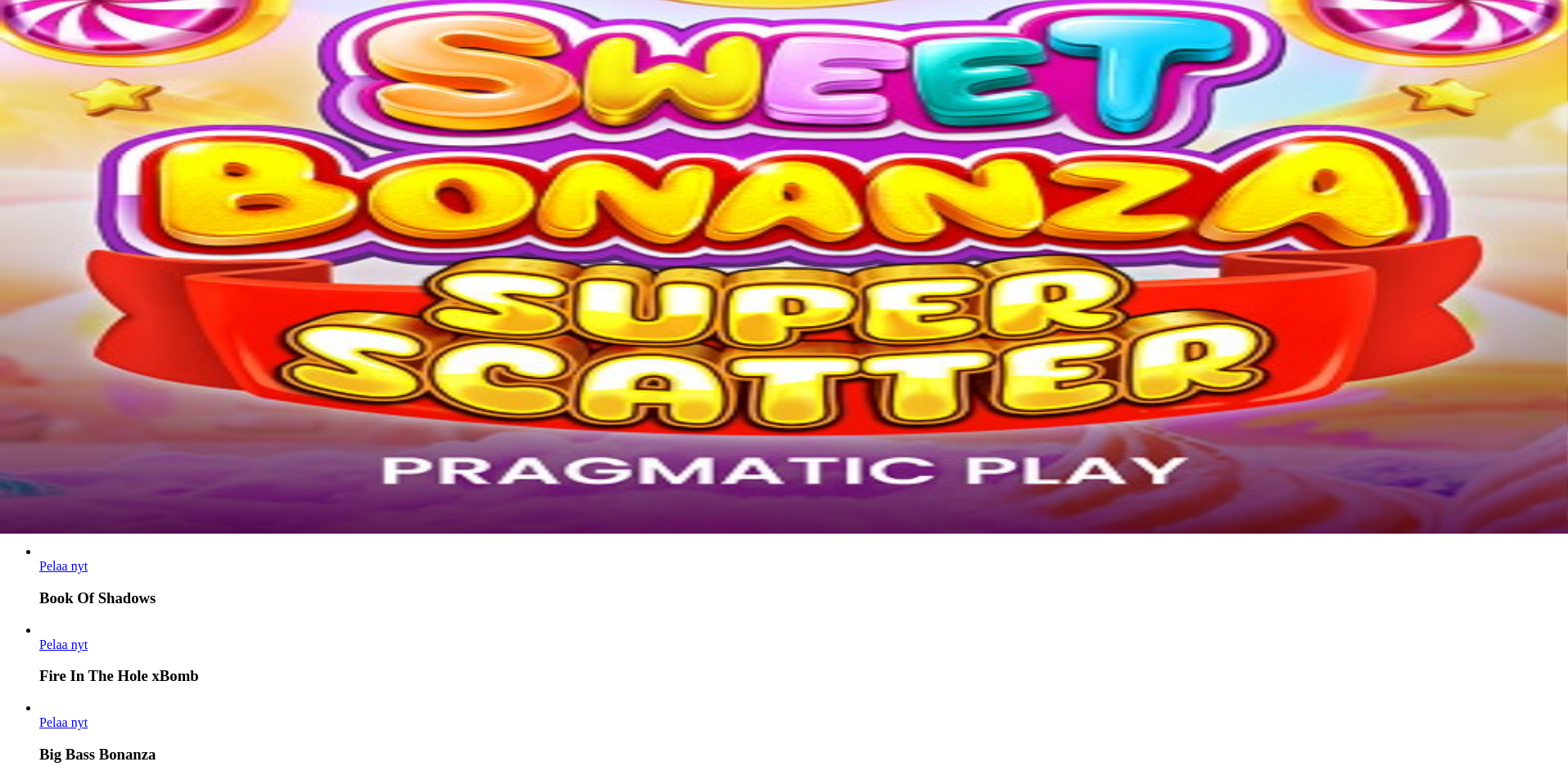
scroll to position [245, 0]
click at [26, 528] on span "chevron-right icon" at bounding box center [26, 528] width 0 height 0
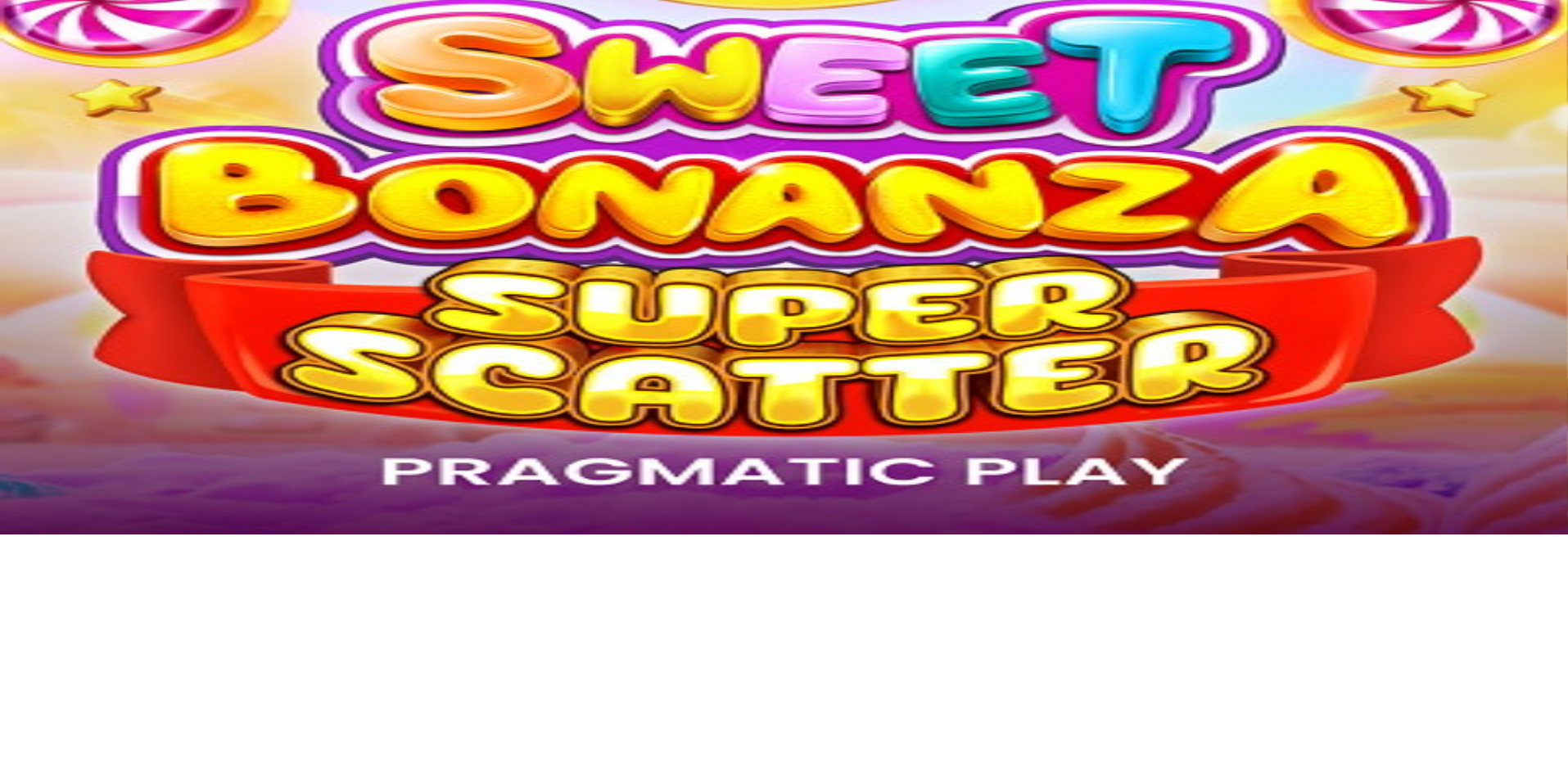
click at [13, 528] on span "chevron-left icon" at bounding box center [13, 528] width 0 height 0
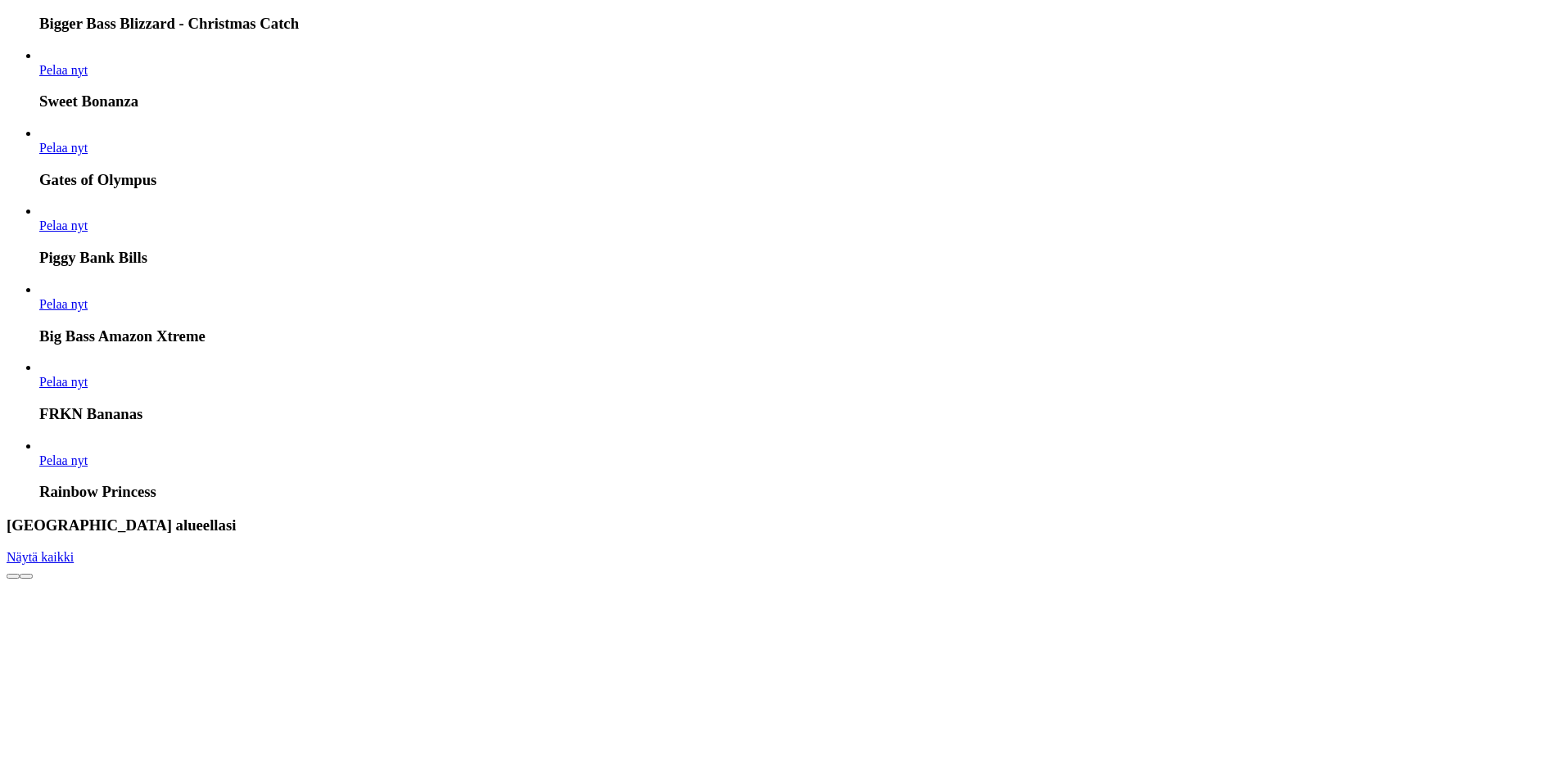
scroll to position [1228, 0]
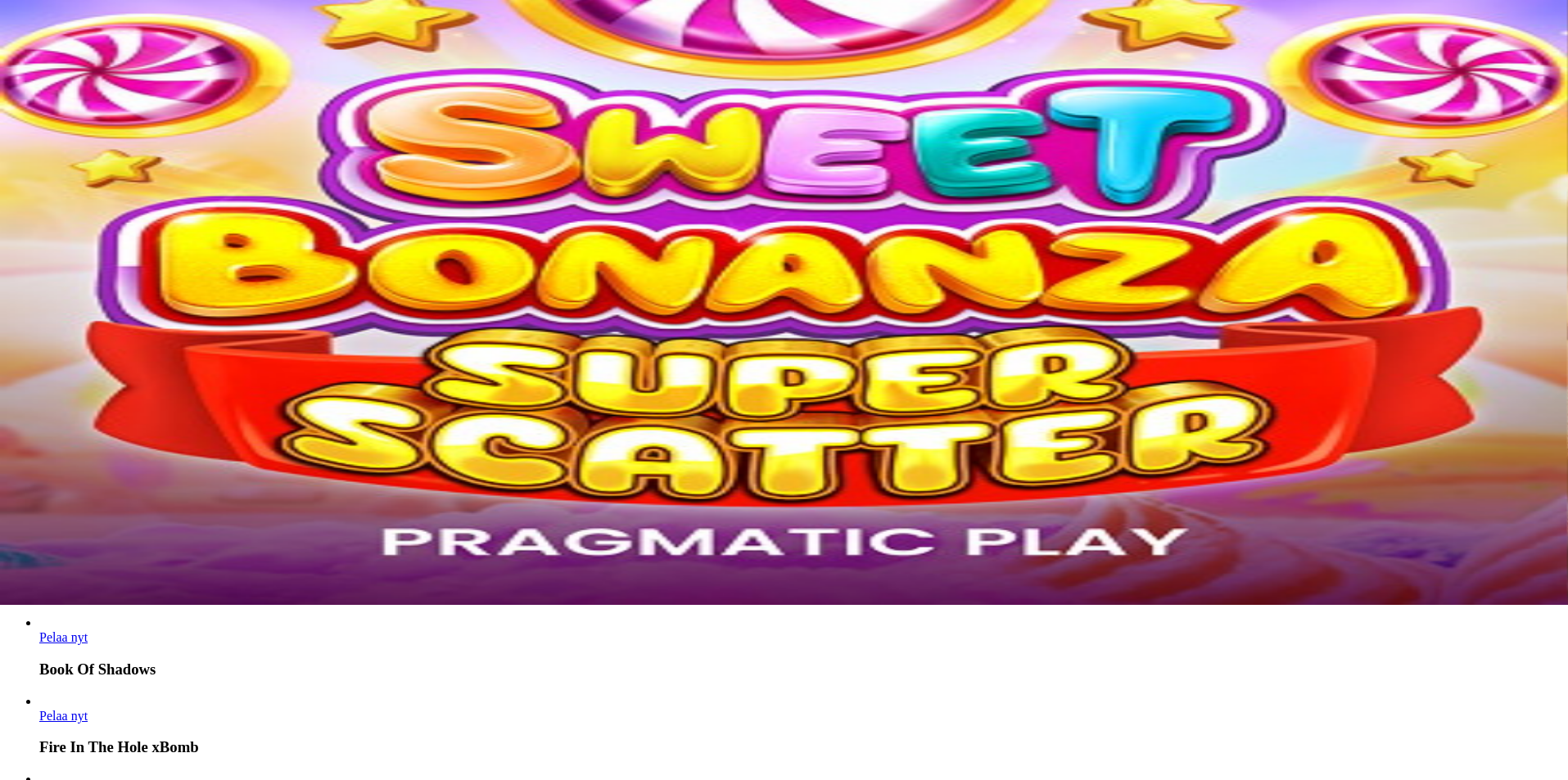
scroll to position [164, 0]
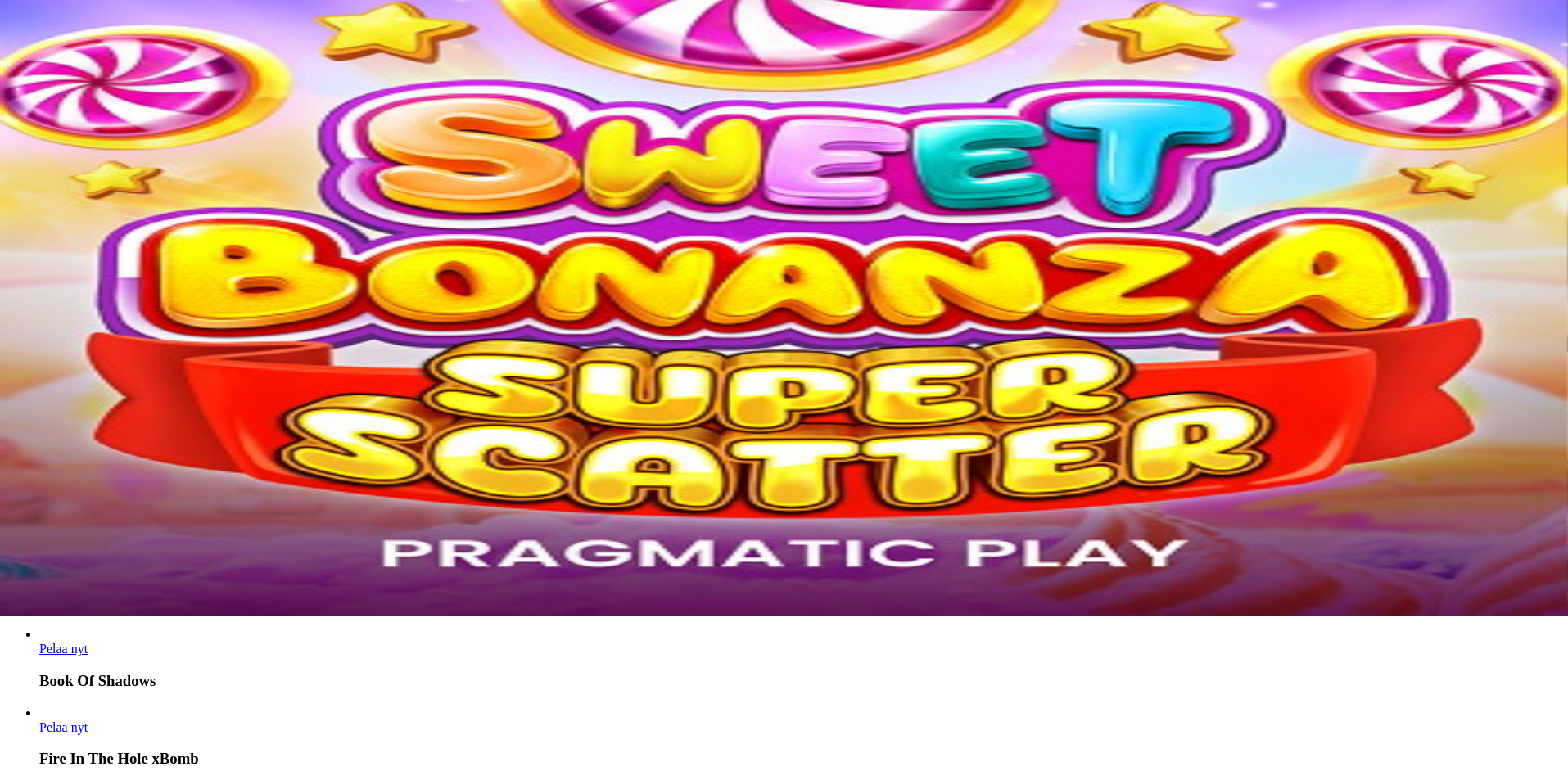
click at [123, 535] on input "Search" at bounding box center [65, 543] width 116 height 16
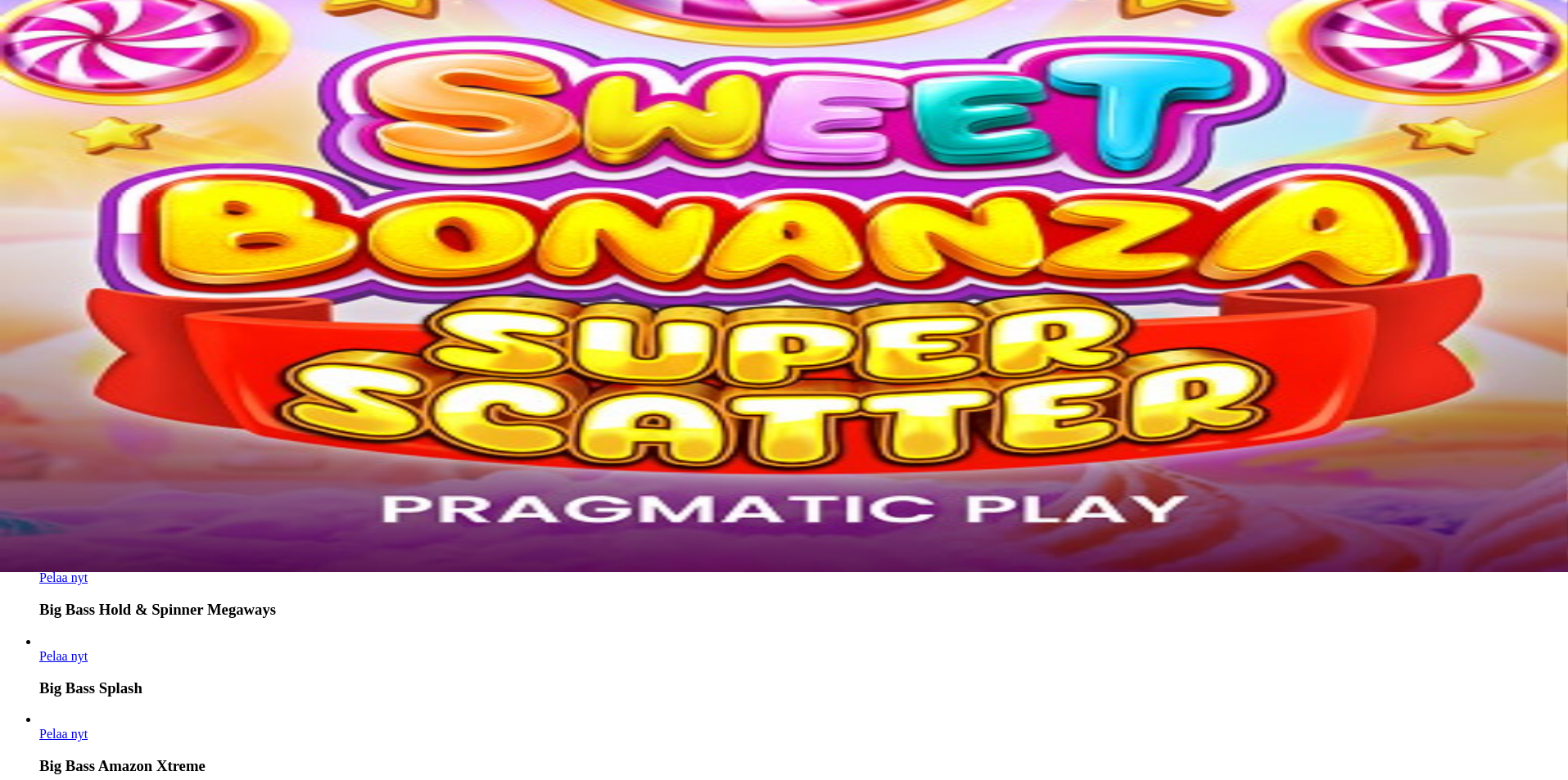
scroll to position [245, 0]
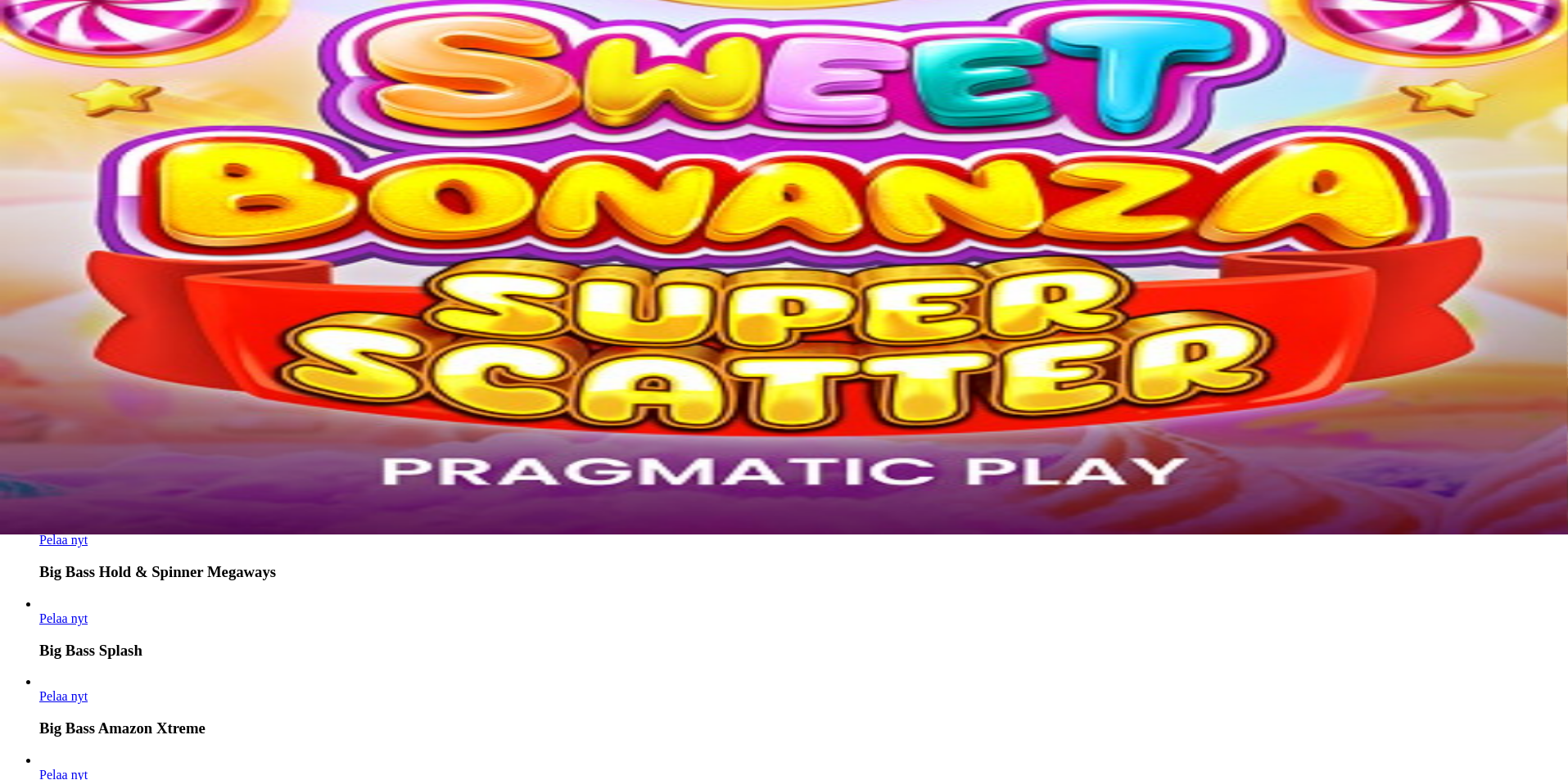
type input "********"
click at [129, 463] on span "close icon" at bounding box center [129, 463] width 0 height 0
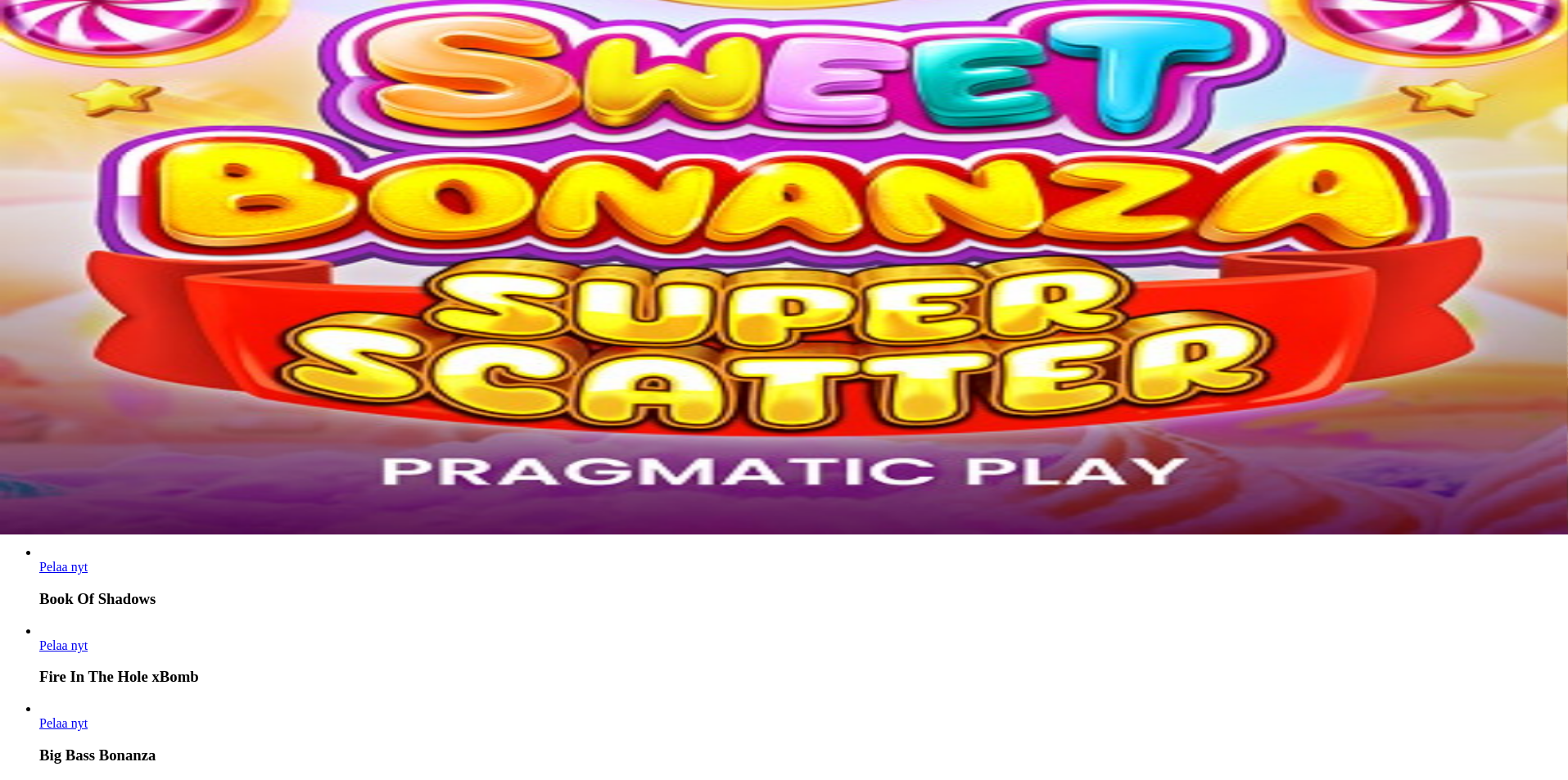
click at [26, 528] on span "chevron-right icon" at bounding box center [26, 528] width 0 height 0
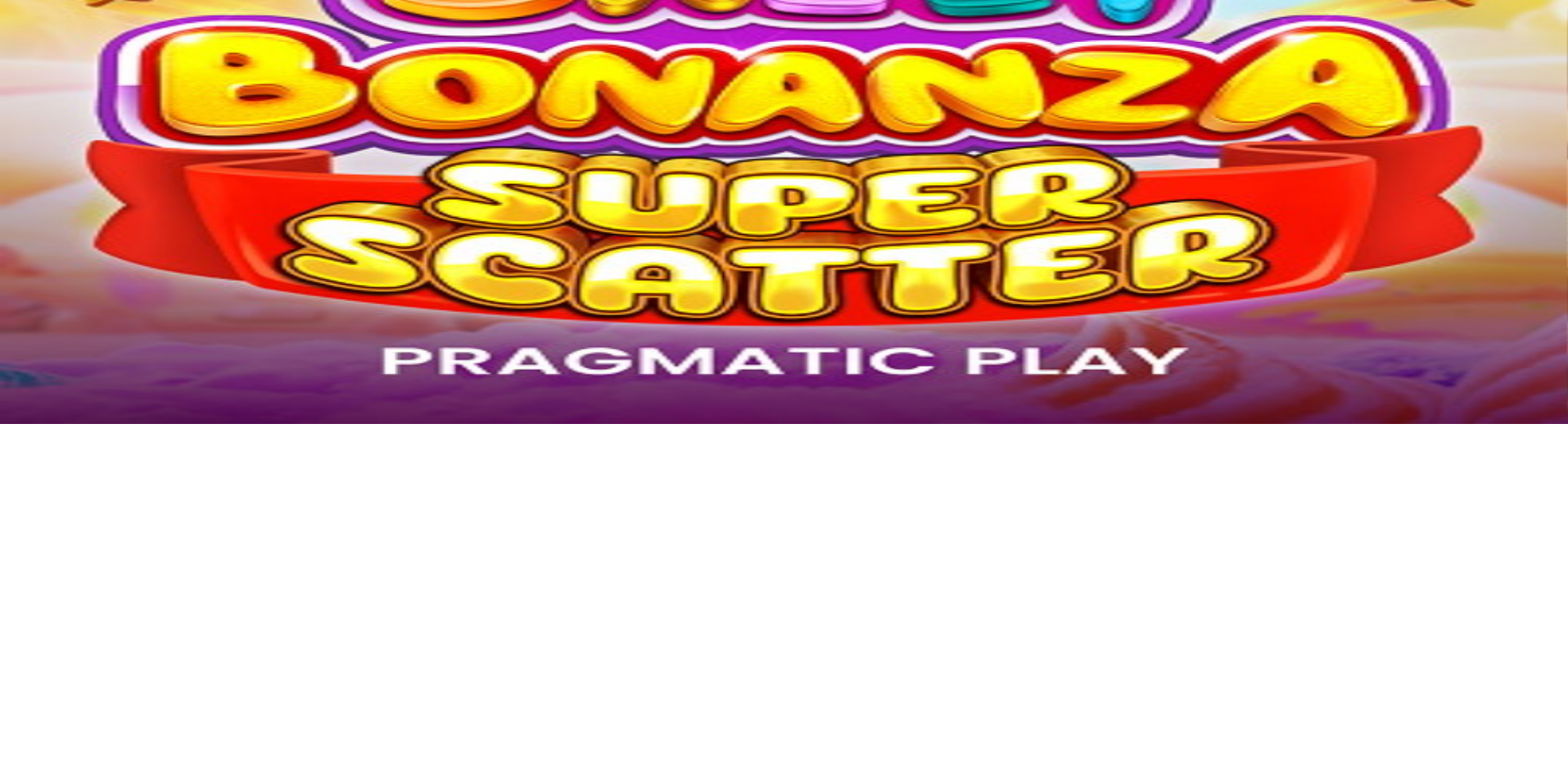
scroll to position [573, 0]
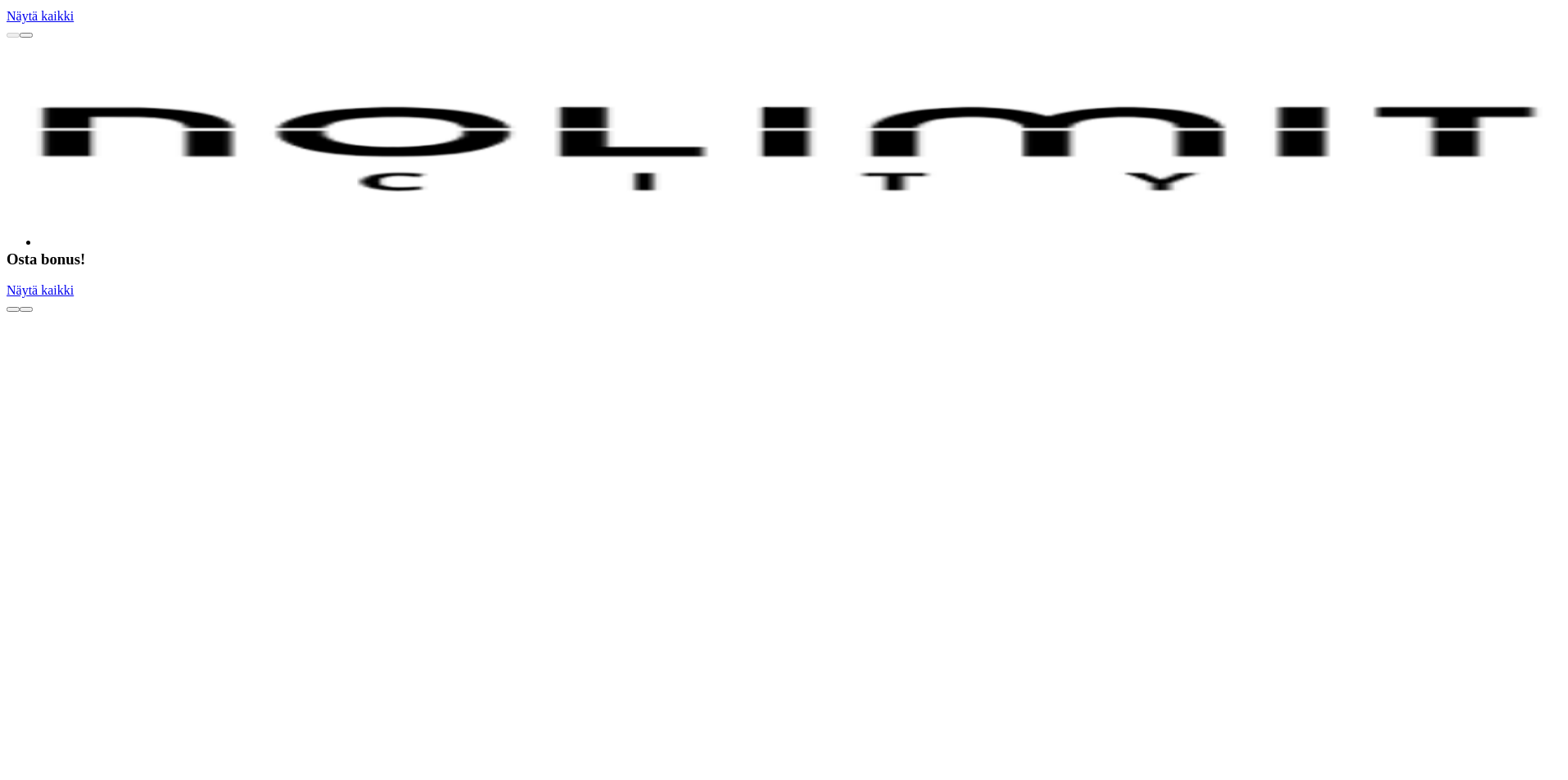
scroll to position [3602, 0]
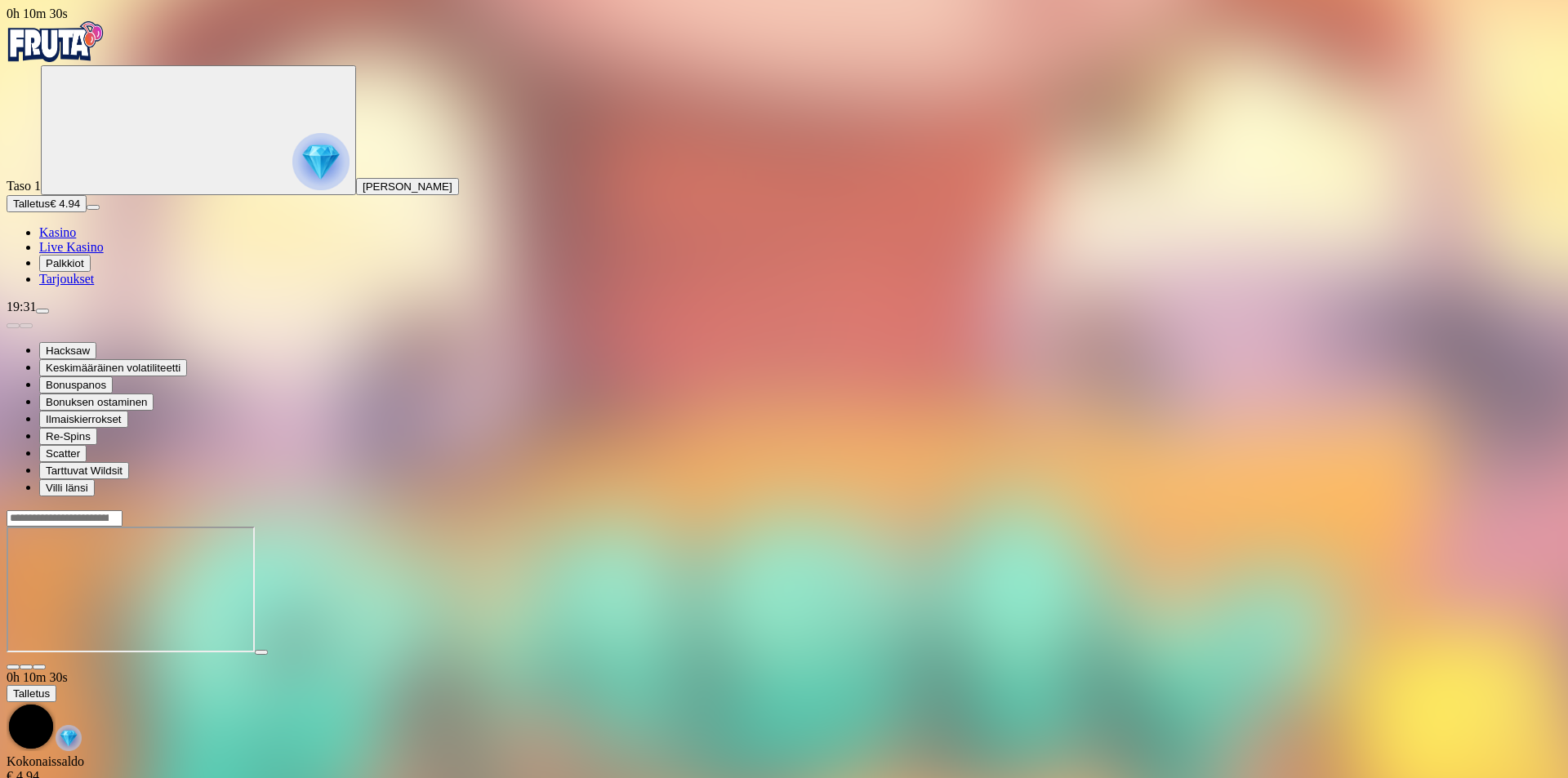
click at [39, 667] on span "fullscreen icon" at bounding box center [39, 667] width 0 height 0
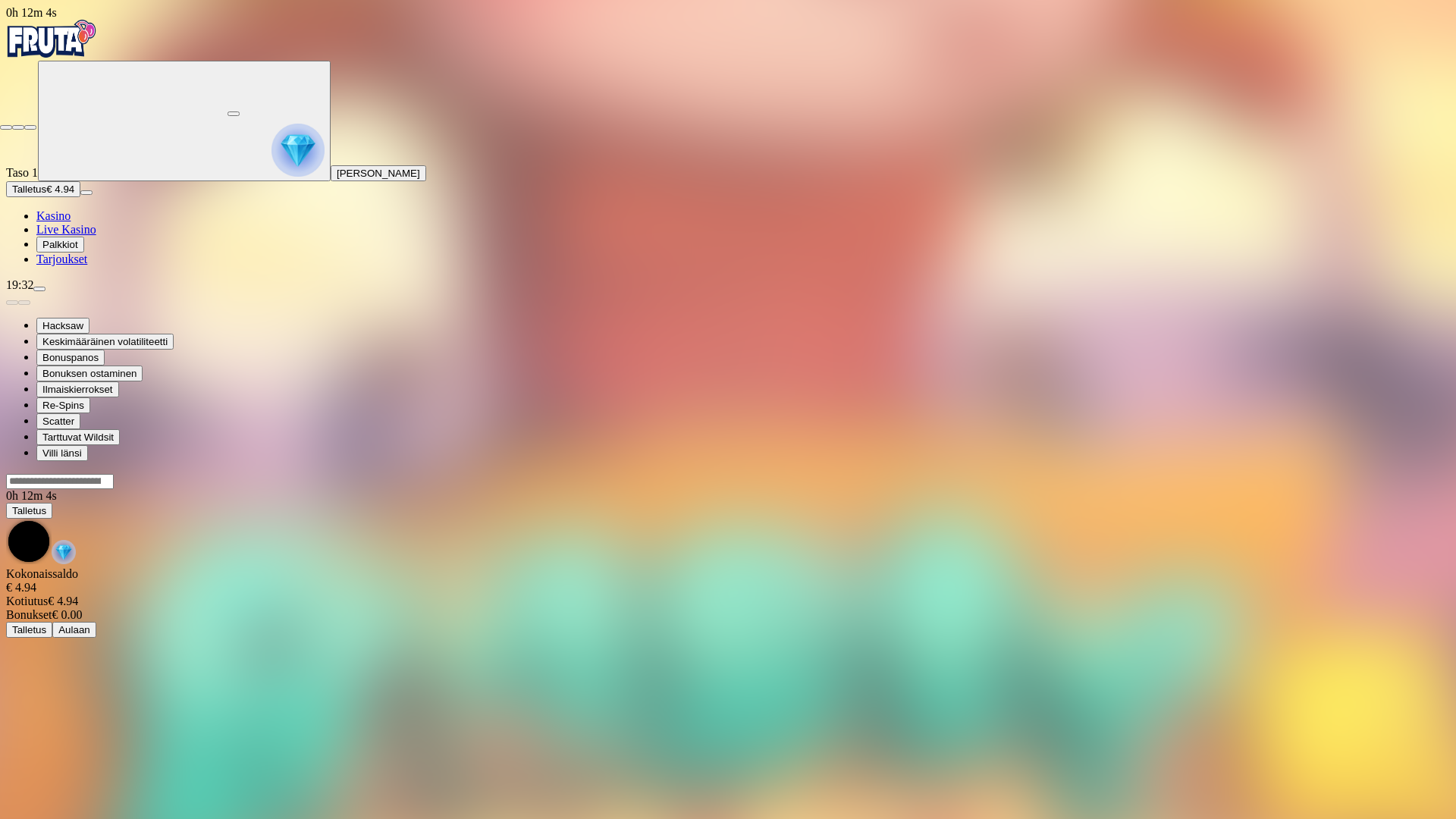
click at [31, 128] on span "fullscreen-exit icon" at bounding box center [31, 128] width 0 height 0
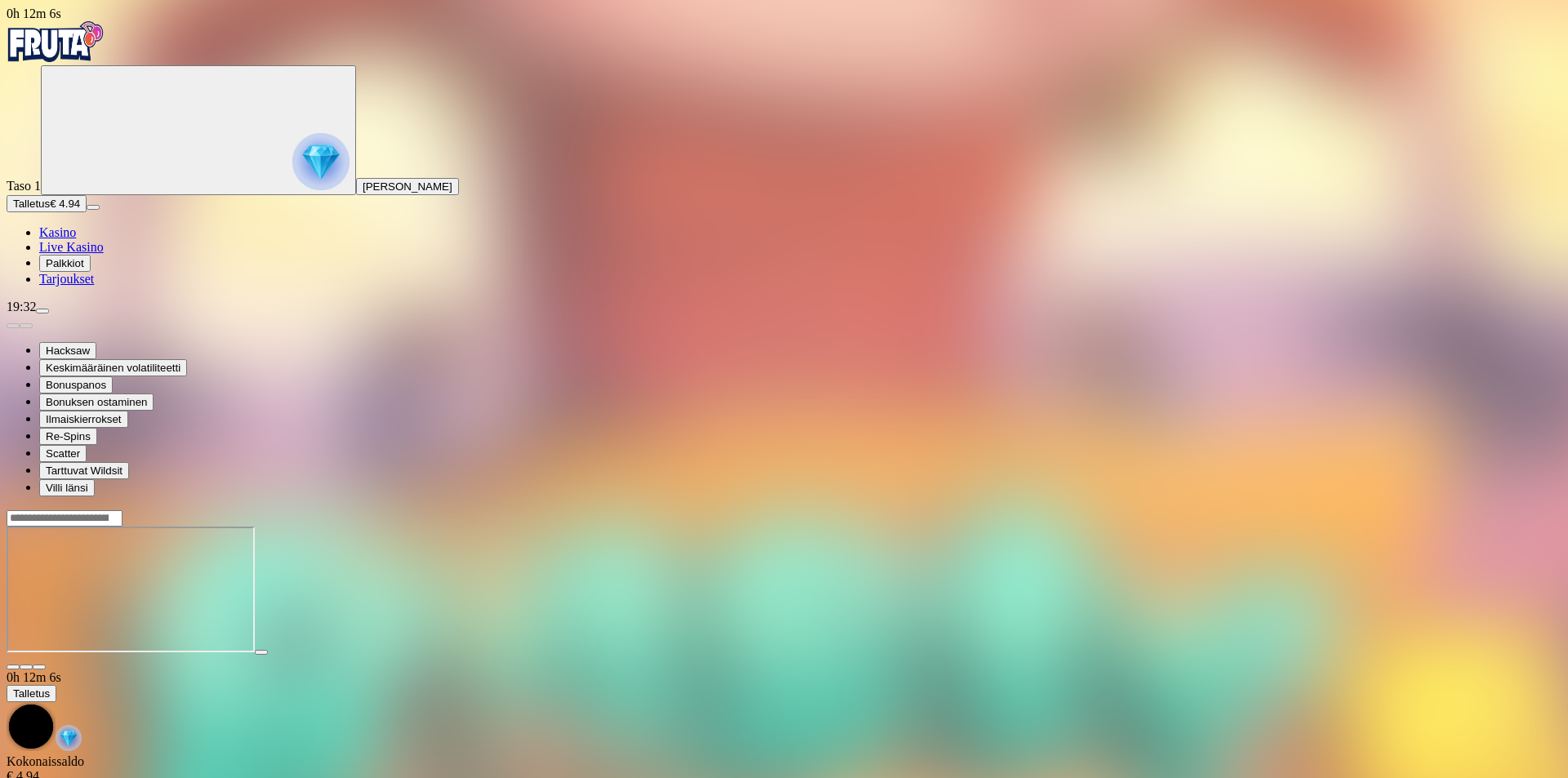
click at [13, 667] on span "close icon" at bounding box center [13, 667] width 0 height 0
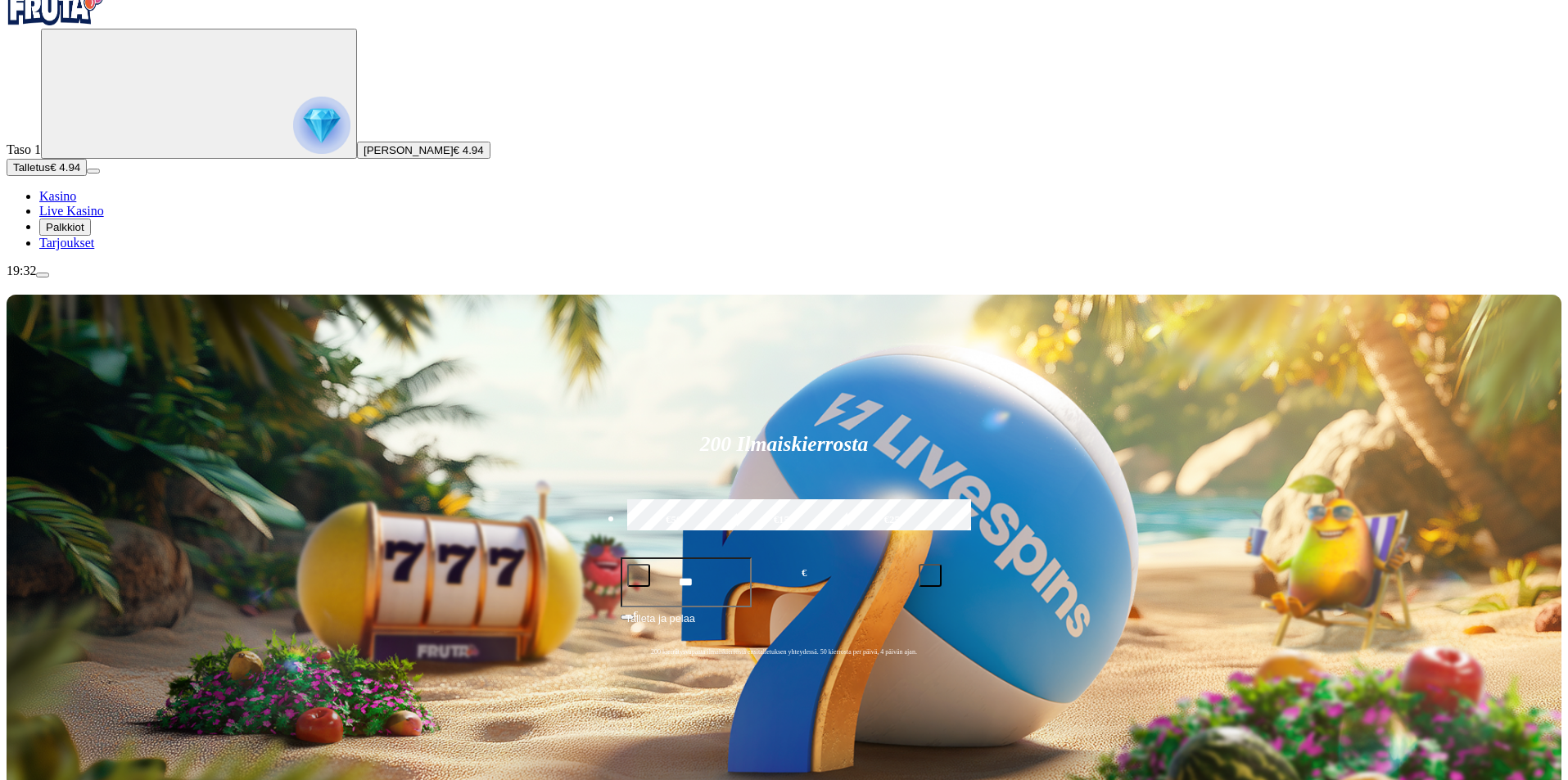
scroll to position [164, 0]
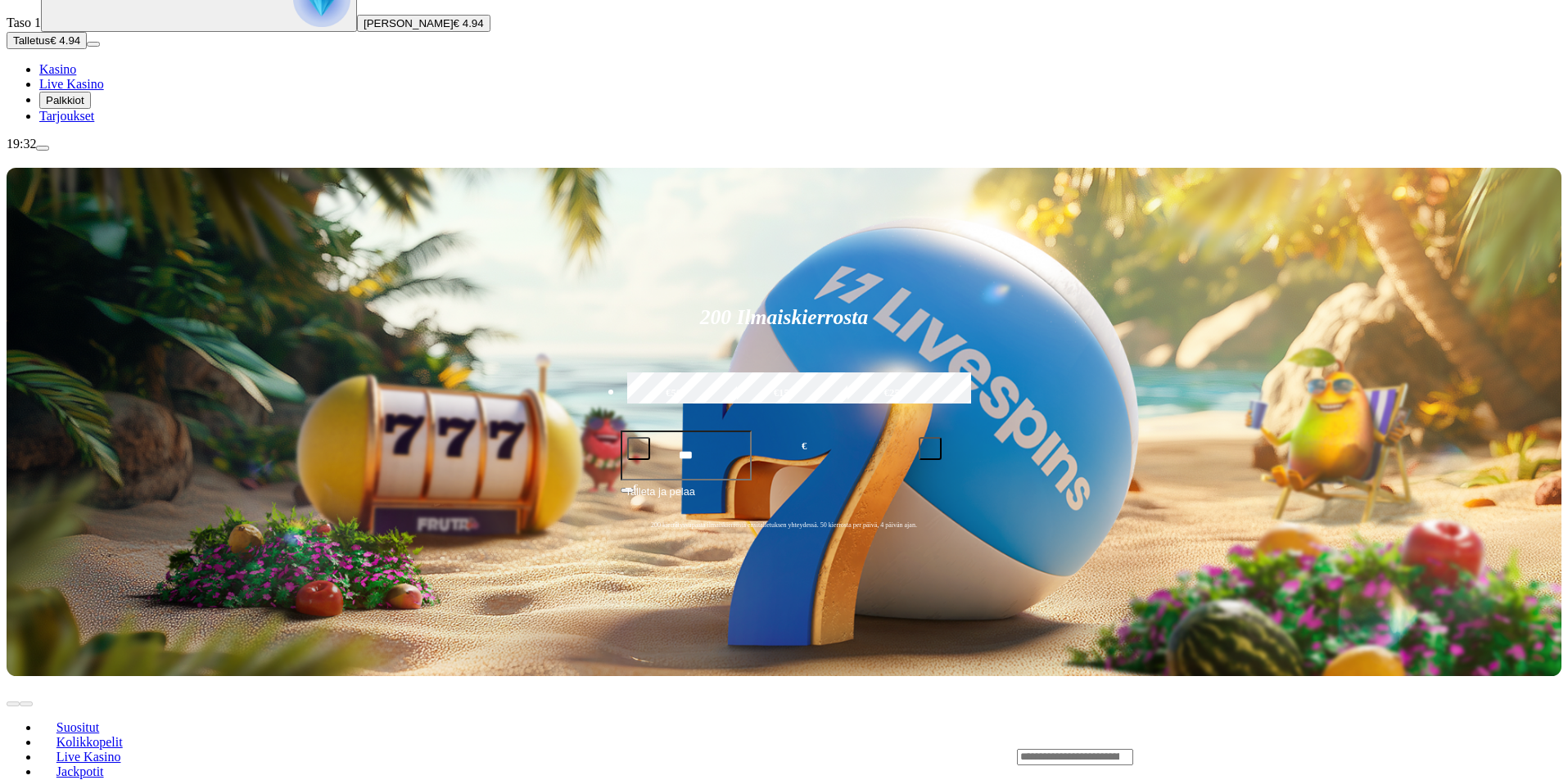
click at [1133, 749] on input "Search" at bounding box center [1075, 757] width 116 height 16
type input "**********"
click at [1098, 774] on link "Pelaa nyt" at bounding box center [1074, 781] width 48 height 14
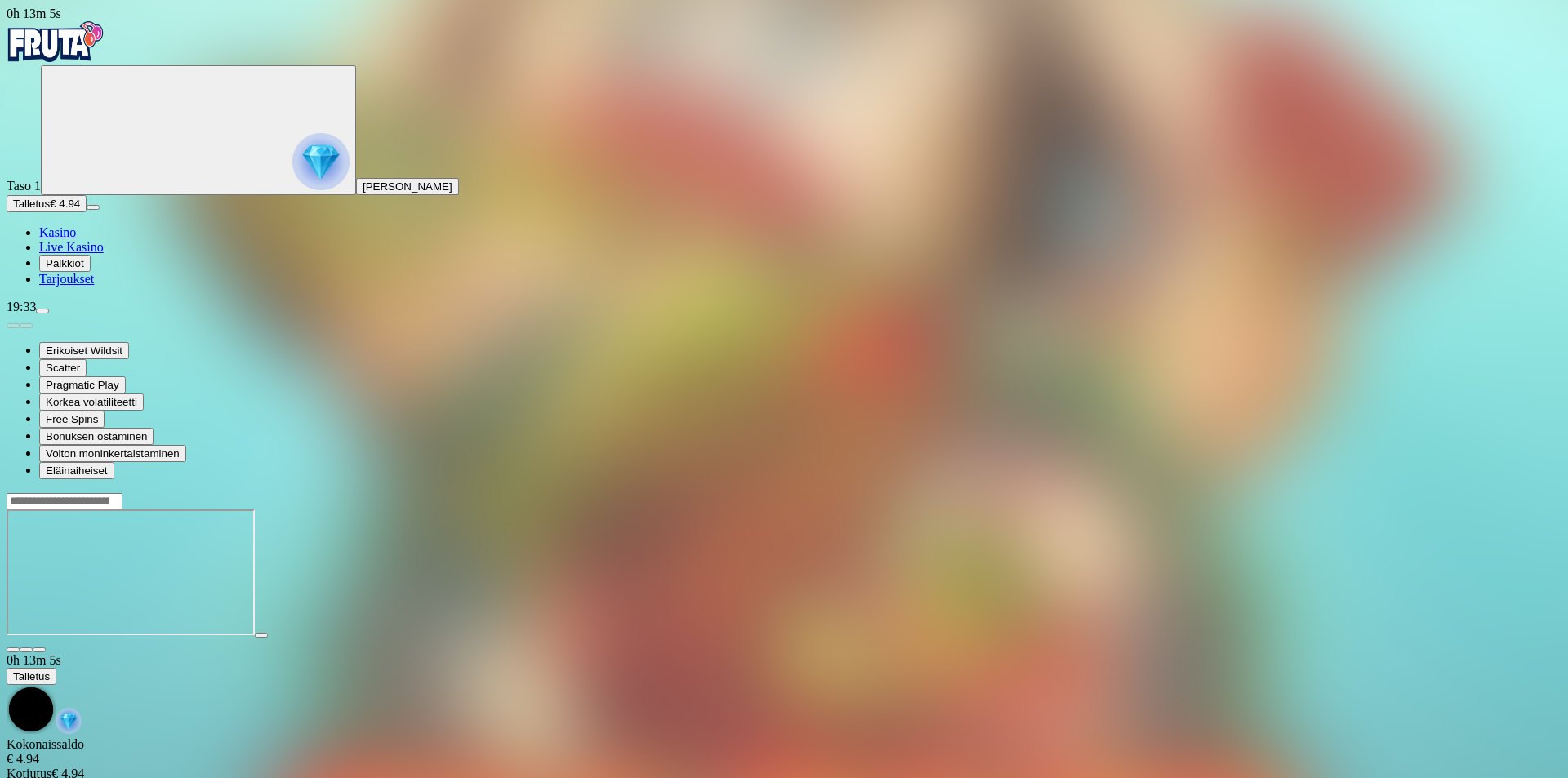
click at [13, 650] on span "close icon" at bounding box center [13, 650] width 0 height 0
